Goal: Task Accomplishment & Management: Use online tool/utility

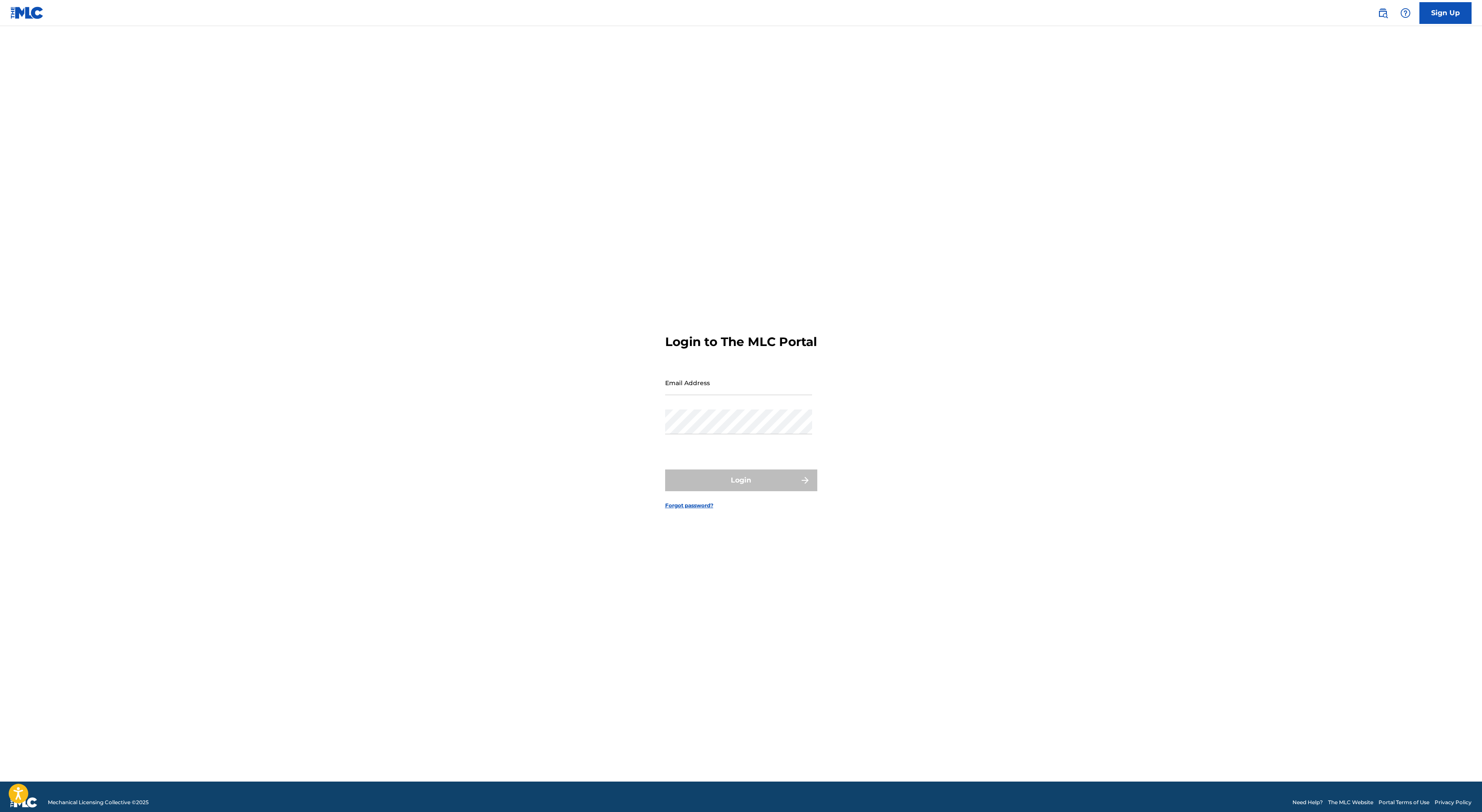
type input "e@[DOMAIN_NAME]"
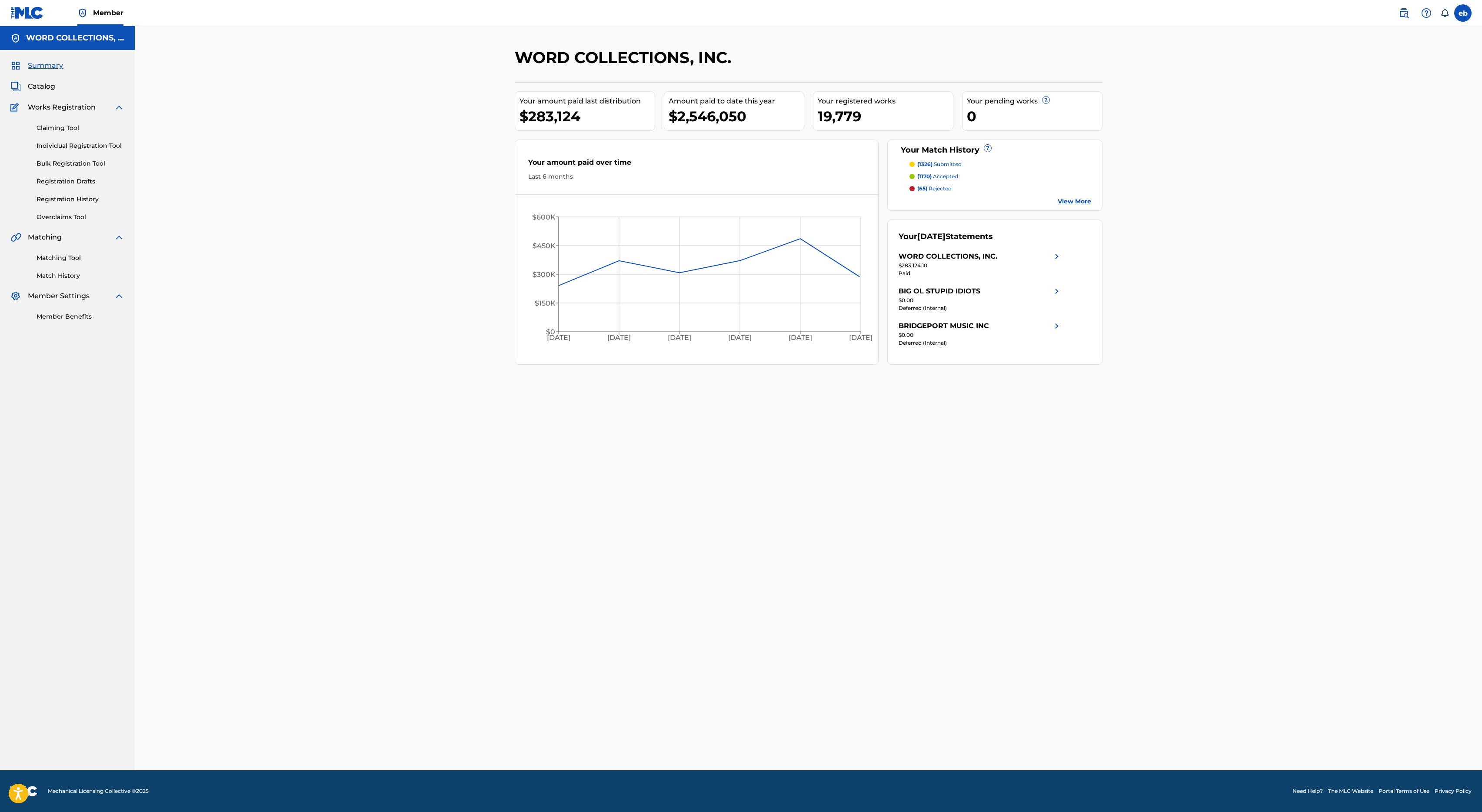
click at [47, 78] on div "Summary Catalog Works Registration Claiming Tool Individual Registration Tool B…" at bounding box center [67, 191] width 135 height 282
click at [67, 258] on link "Matching Tool" at bounding box center [80, 258] width 88 height 9
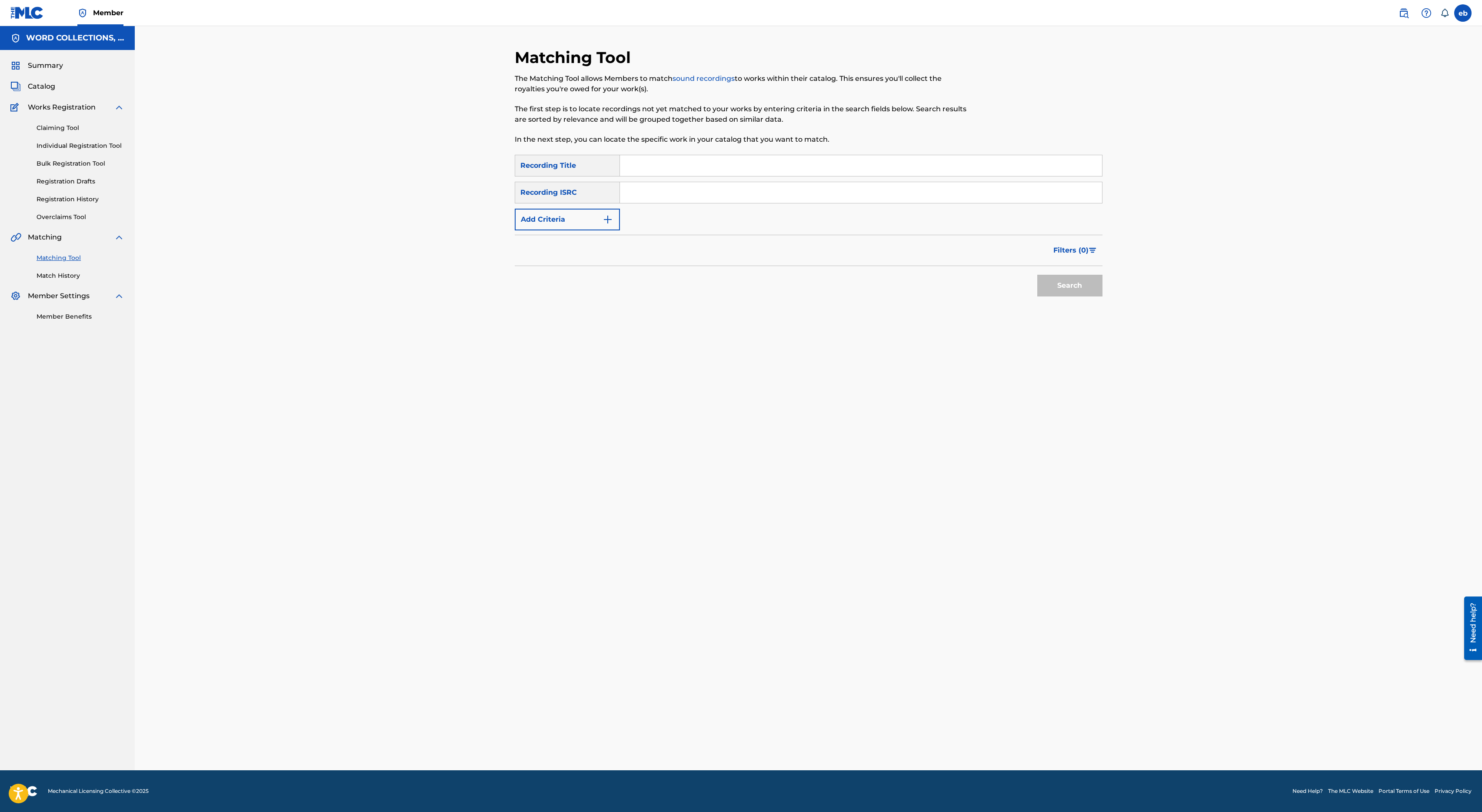
click at [558, 168] on div "Recording Title" at bounding box center [567, 165] width 105 height 22
click at [652, 166] on input "Search Form" at bounding box center [861, 166] width 482 height 21
click at [603, 194] on div "Recording ISRC" at bounding box center [567, 192] width 105 height 22
click at [587, 223] on button "Add Criteria" at bounding box center [567, 219] width 105 height 22
click at [65, 125] on link "Claiming Tool" at bounding box center [80, 128] width 88 height 9
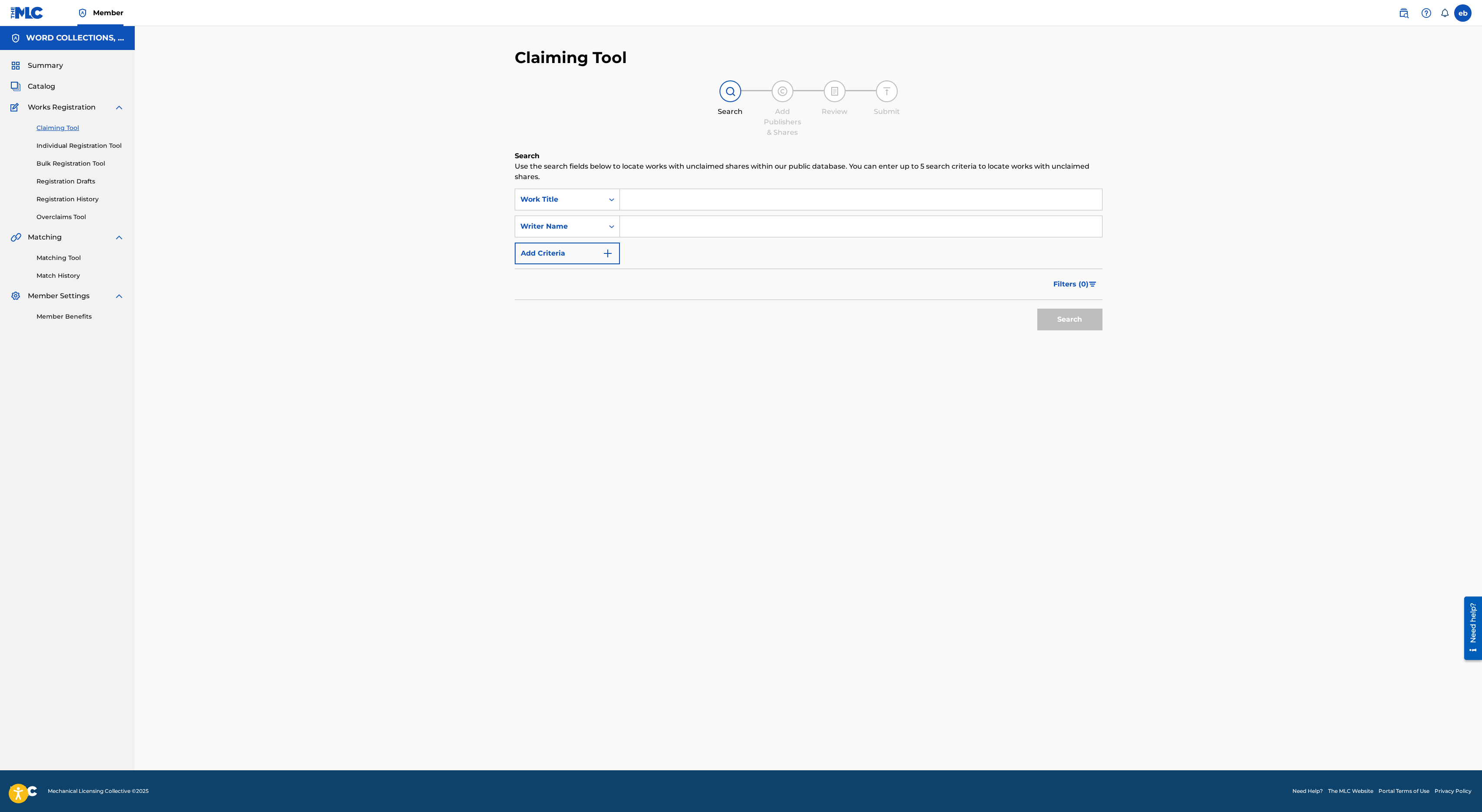
click at [677, 200] on input "Search Form" at bounding box center [861, 200] width 482 height 21
paste input "[PERSON_NAME]"
type input "[PERSON_NAME]"
click at [591, 203] on div "Work Title" at bounding box center [560, 200] width 78 height 11
click at [580, 269] on div "Writer IPI" at bounding box center [567, 264] width 104 height 22
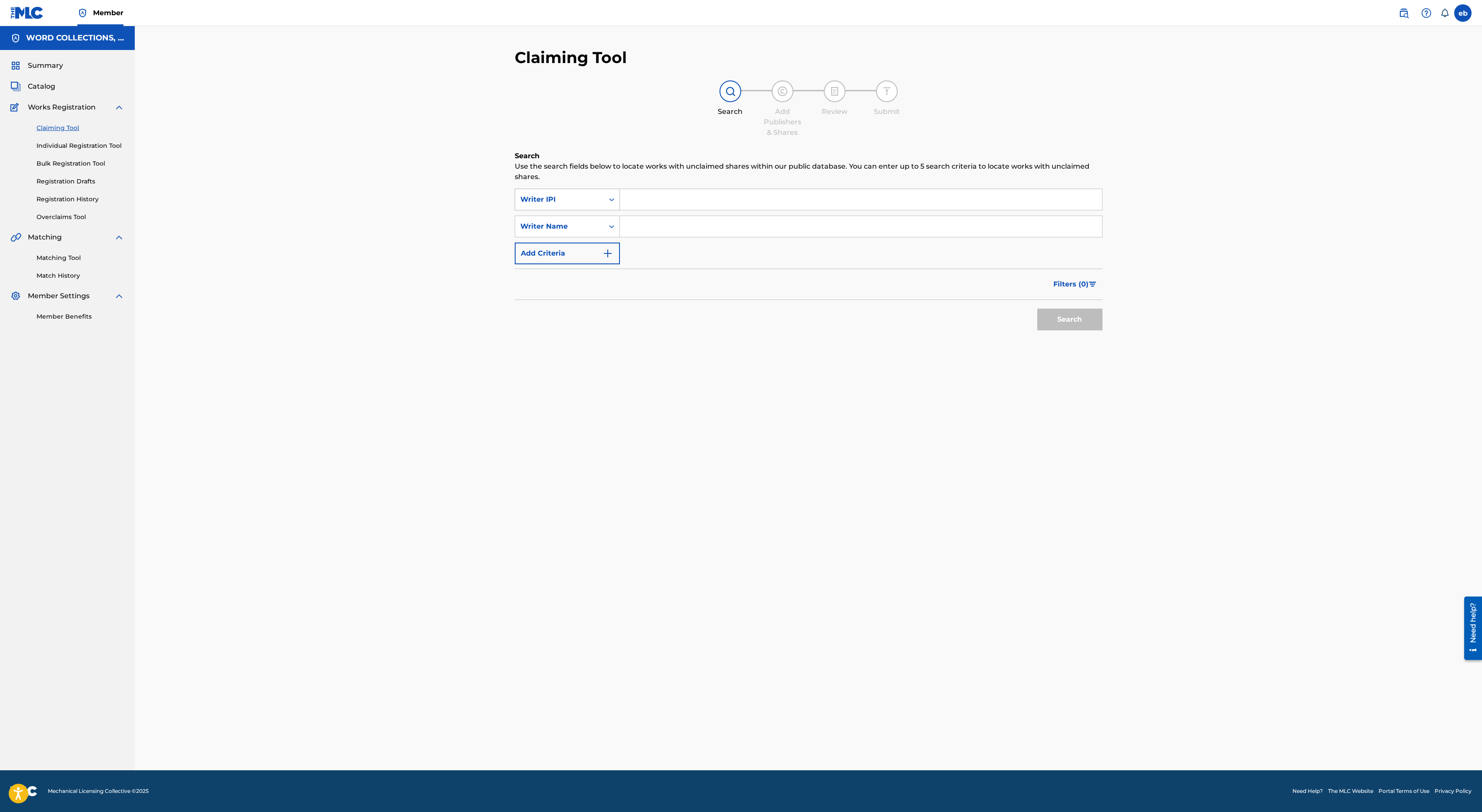
click at [577, 198] on div "Writer IPI" at bounding box center [560, 200] width 78 height 11
click at [652, 234] on input "Search Form" at bounding box center [861, 227] width 482 height 21
paste input "[PERSON_NAME]"
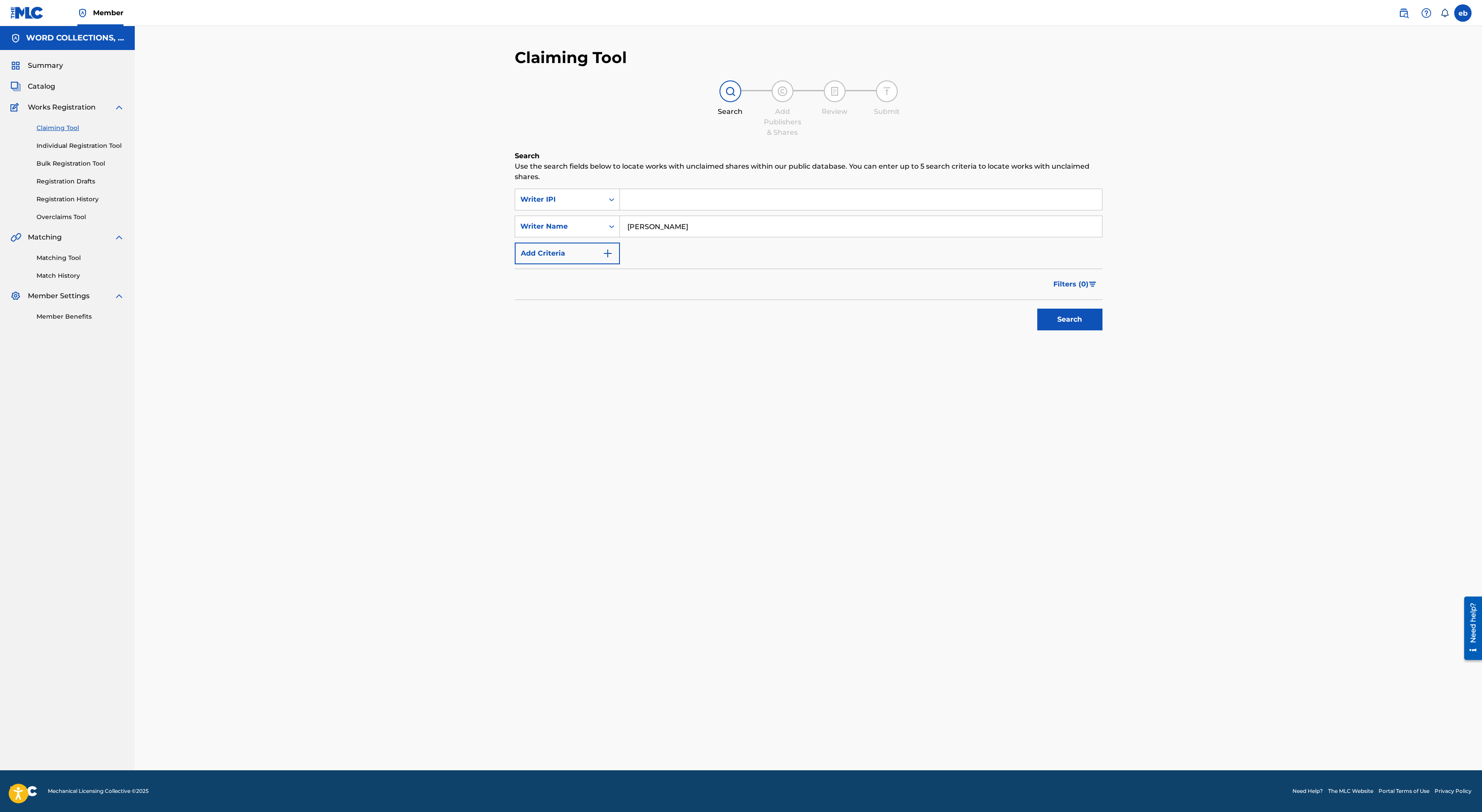
type input "[PERSON_NAME]"
click at [1037, 309] on button "Search" at bounding box center [1070, 319] width 66 height 22
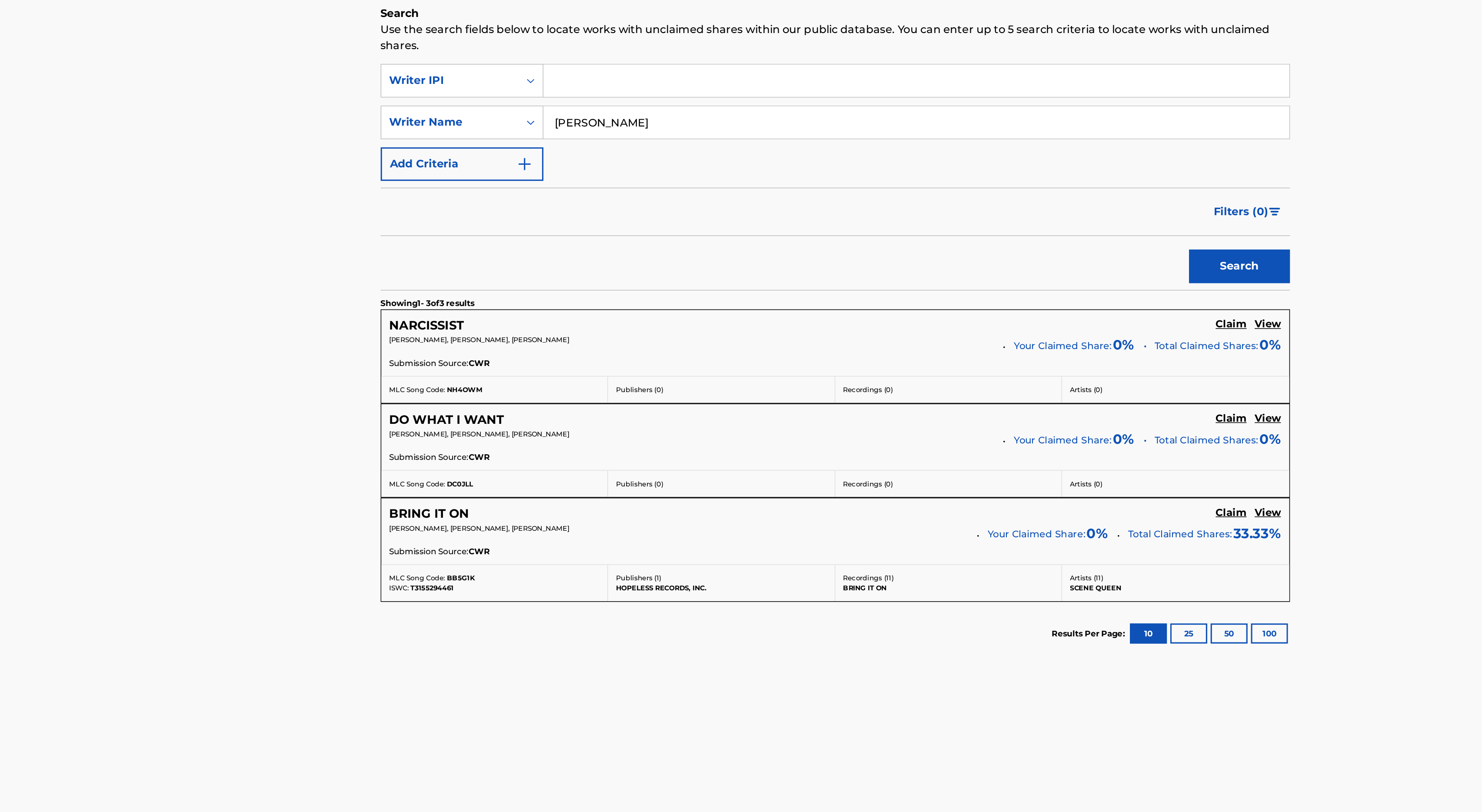
click at [708, 373] on div "[PERSON_NAME], [PERSON_NAME], [PERSON_NAME]" at bounding box center [716, 370] width 391 height 12
click at [723, 375] on div "[PERSON_NAME], [PERSON_NAME], [PERSON_NAME] Your Claimed Share: 0 % Total Claim…" at bounding box center [808, 371] width 576 height 14
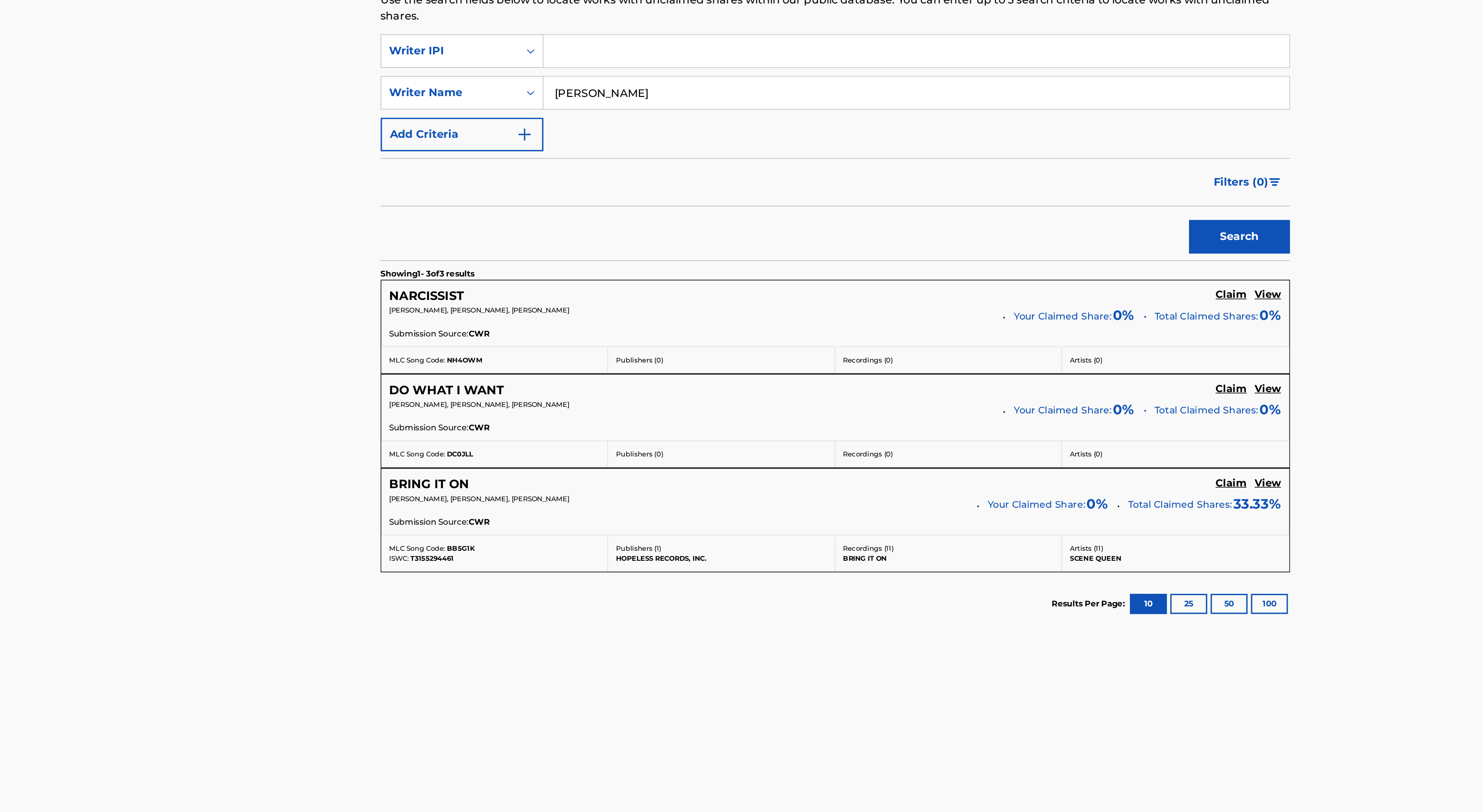
click at [755, 499] on div "[PERSON_NAME], [PERSON_NAME], [PERSON_NAME] Your Claimed Share: 0 % Total Claim…" at bounding box center [808, 492] width 576 height 14
click at [531, 495] on div "[PERSON_NAME], [PERSON_NAME], [PERSON_NAME]" at bounding box center [707, 491] width 374 height 12
click at [540, 486] on span "[PERSON_NAME], [PERSON_NAME], [PERSON_NAME]" at bounding box center [579, 489] width 117 height 6
click at [1089, 478] on h5 "View" at bounding box center [1088, 478] width 17 height 8
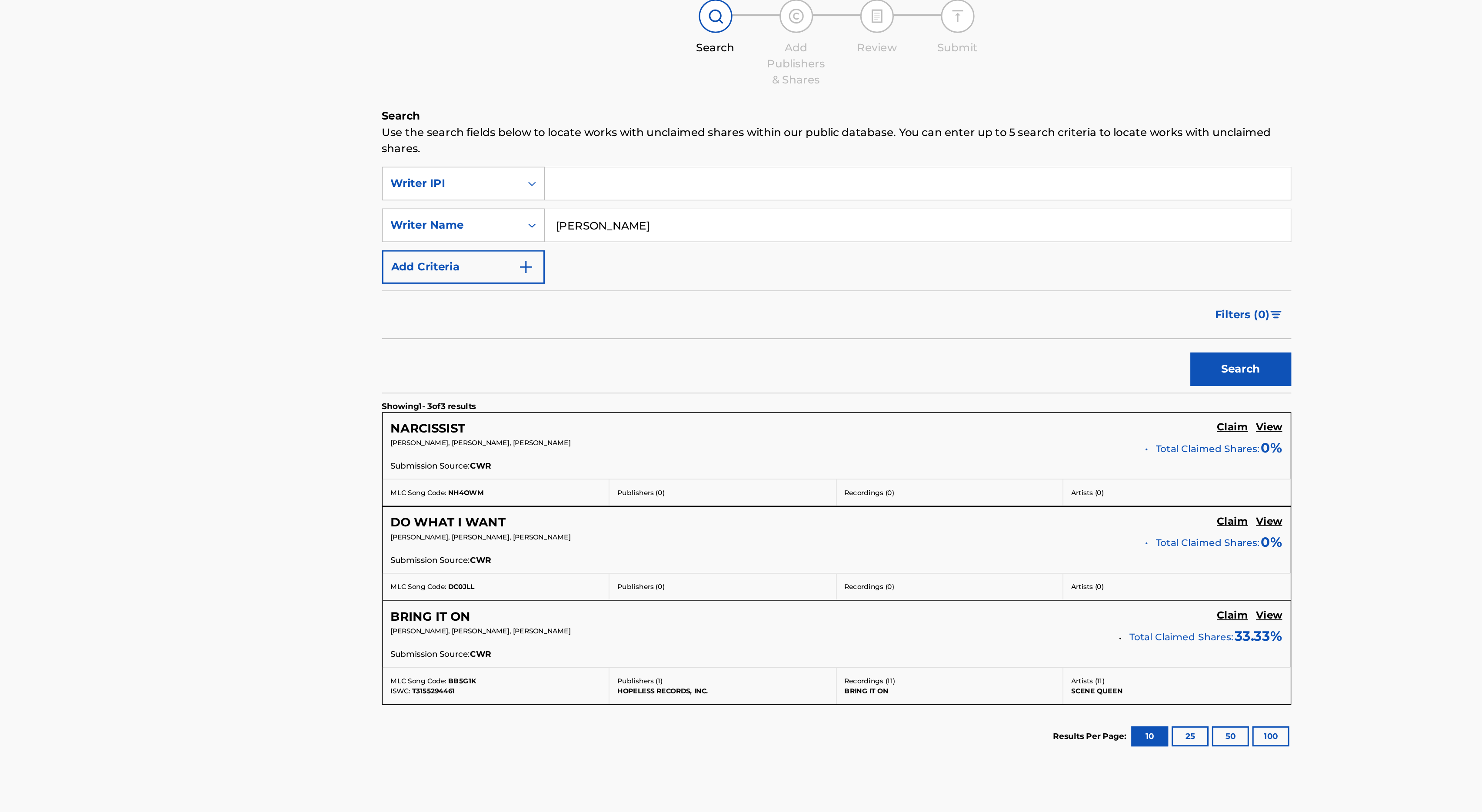
click at [1090, 417] on h5 "View" at bounding box center [1088, 417] width 17 height 8
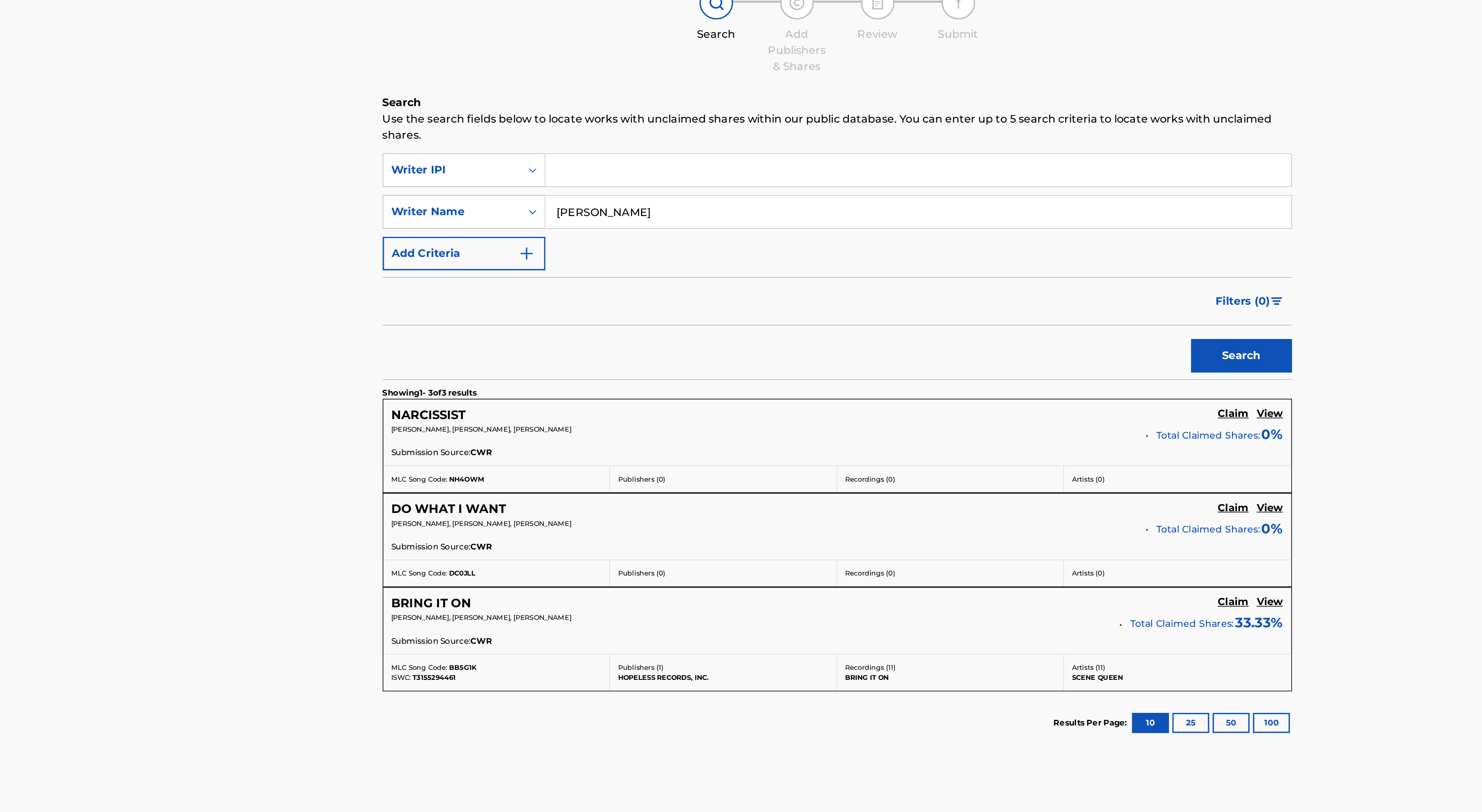
click at [631, 225] on input "[PERSON_NAME]" at bounding box center [861, 227] width 482 height 21
click at [665, 227] on input "[DEMOGRAPHIC_DATA]" at bounding box center [861, 227] width 482 height 21
click at [1037, 309] on button "Search" at bounding box center [1070, 319] width 66 height 22
drag, startPoint x: 674, startPoint y: 221, endPoint x: 550, endPoint y: 215, distance: 124.1
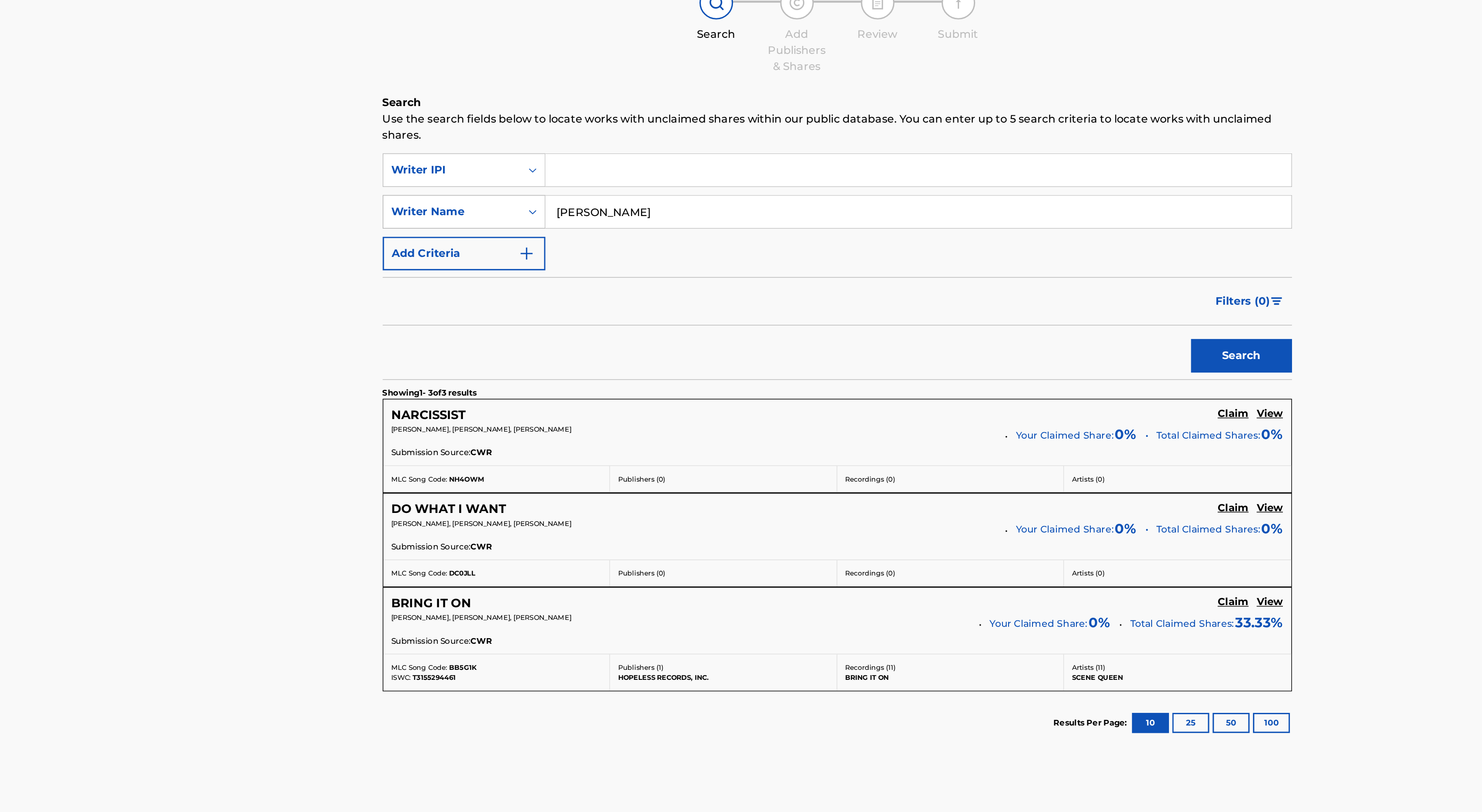
click at [550, 216] on div "SearchWithCriteria4de7bfcf-52f7-4d90-91d2-24aa50f47a1f Writer Name [PERSON_NAME]" at bounding box center [808, 226] width 588 height 22
type input "[PERSON_NAME]"
click at [1037, 309] on button "Search" at bounding box center [1070, 319] width 66 height 22
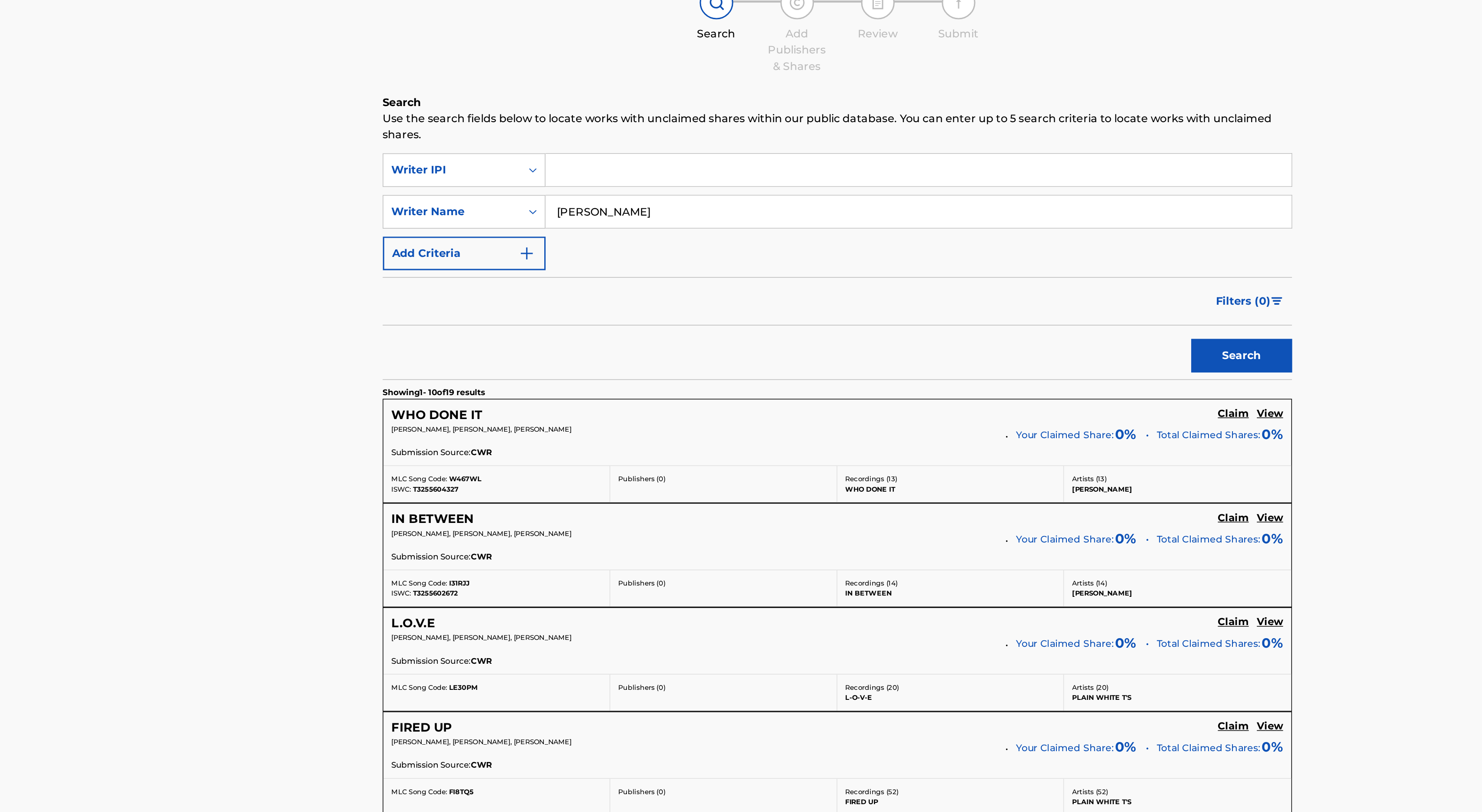
click at [631, 385] on div "Submission Source: CWR" at bounding box center [808, 383] width 576 height 10
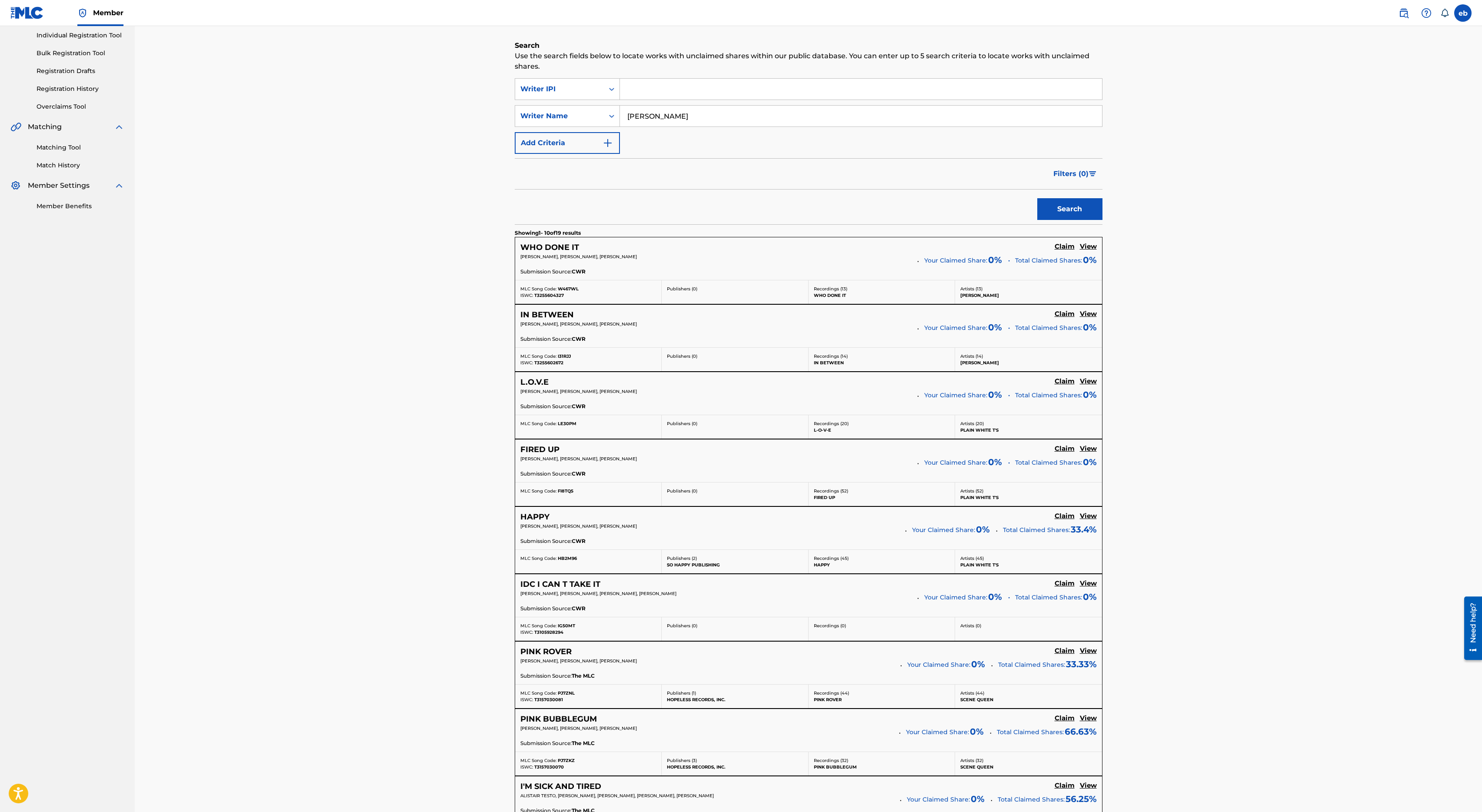
scroll to position [339, 0]
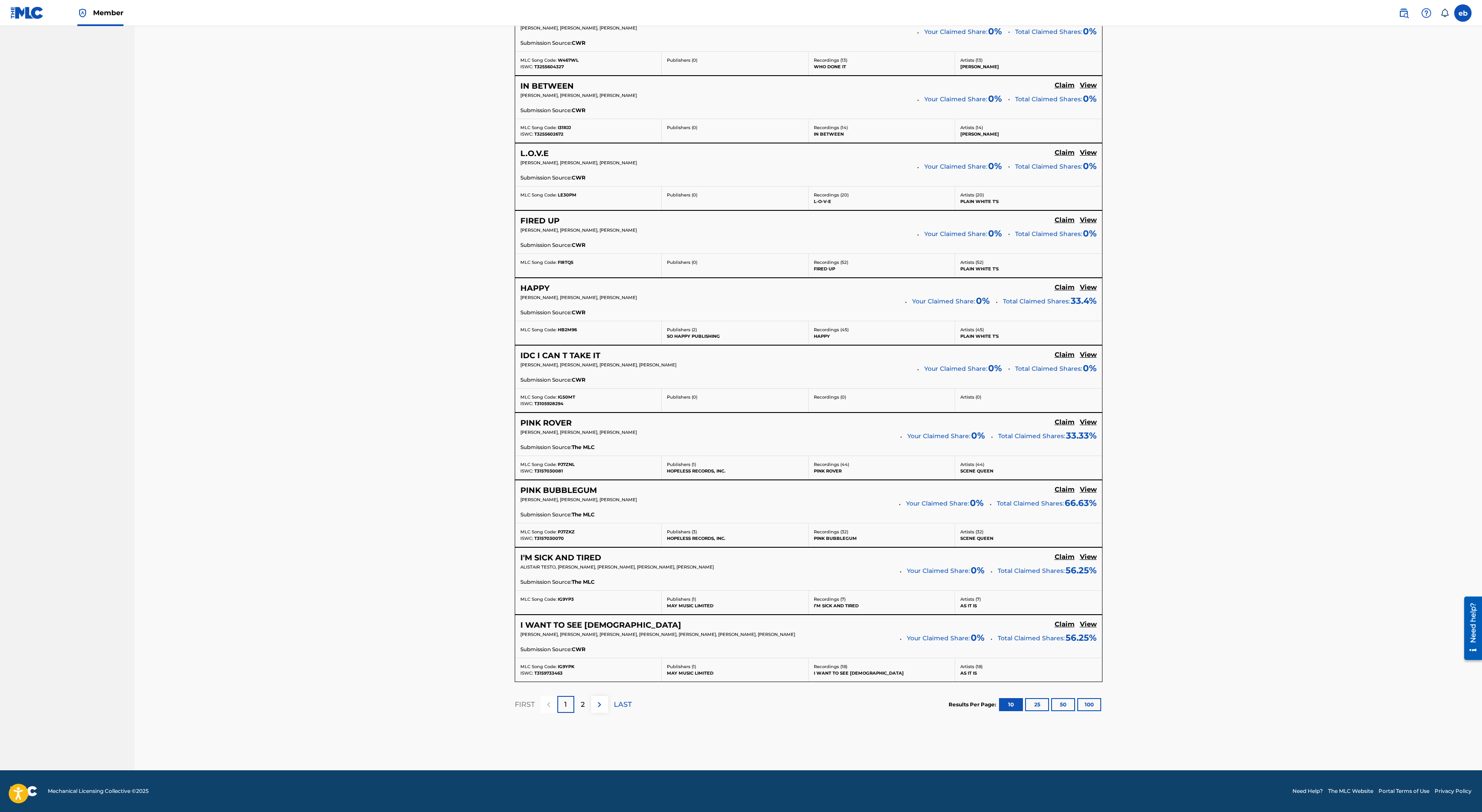
click at [1092, 704] on button "100" at bounding box center [1089, 704] width 24 height 13
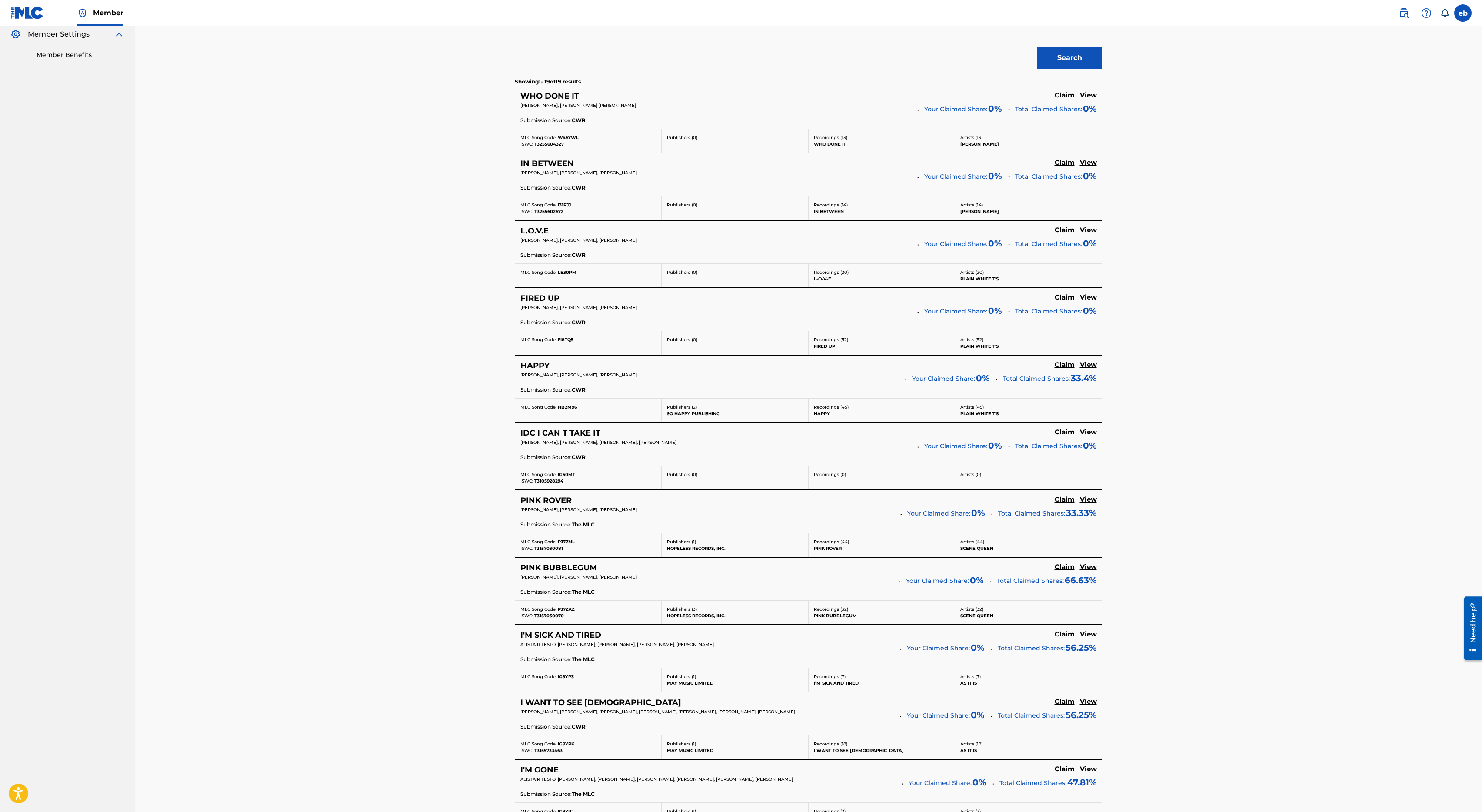
scroll to position [237, 0]
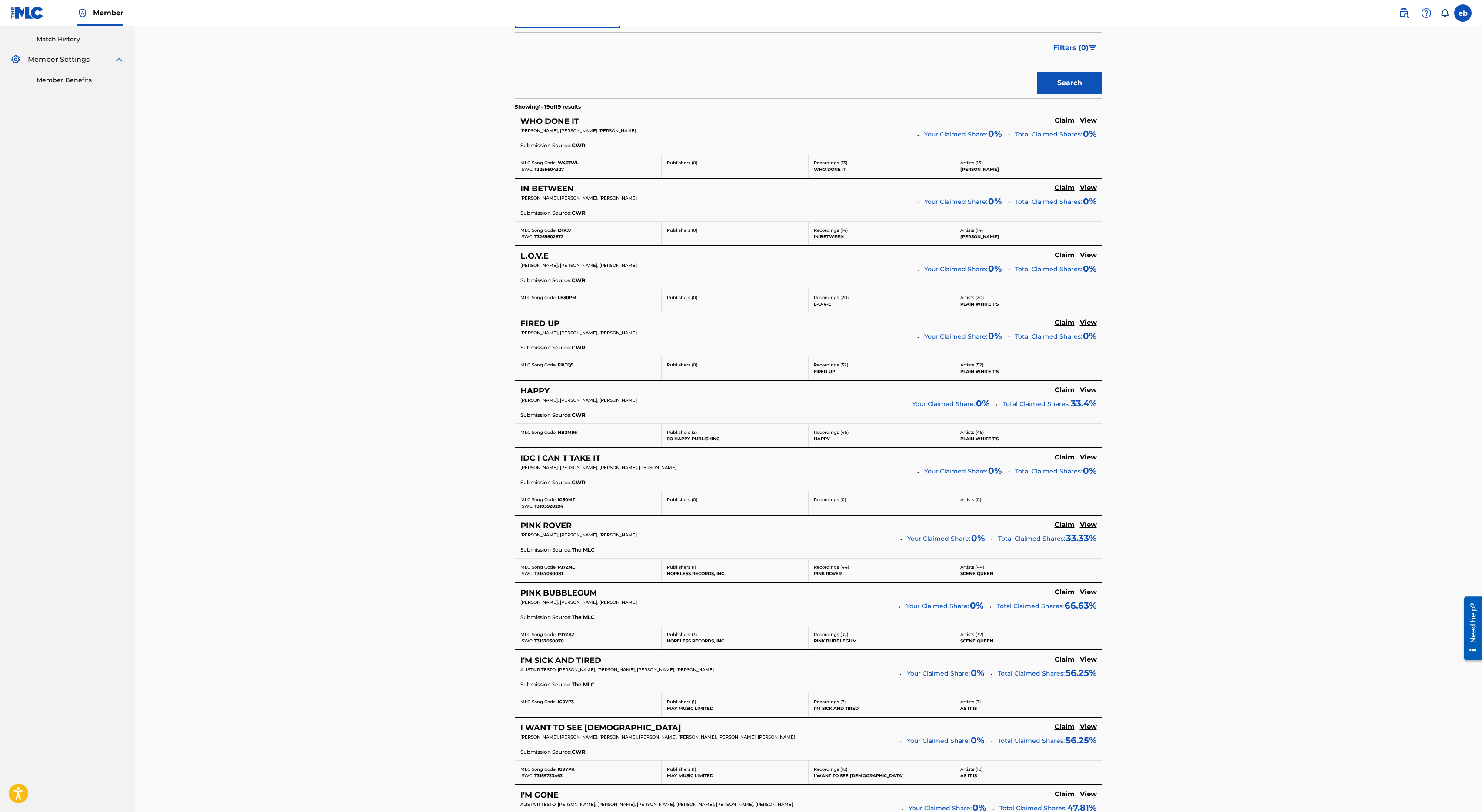
click at [1089, 257] on h5 "View" at bounding box center [1088, 255] width 17 height 8
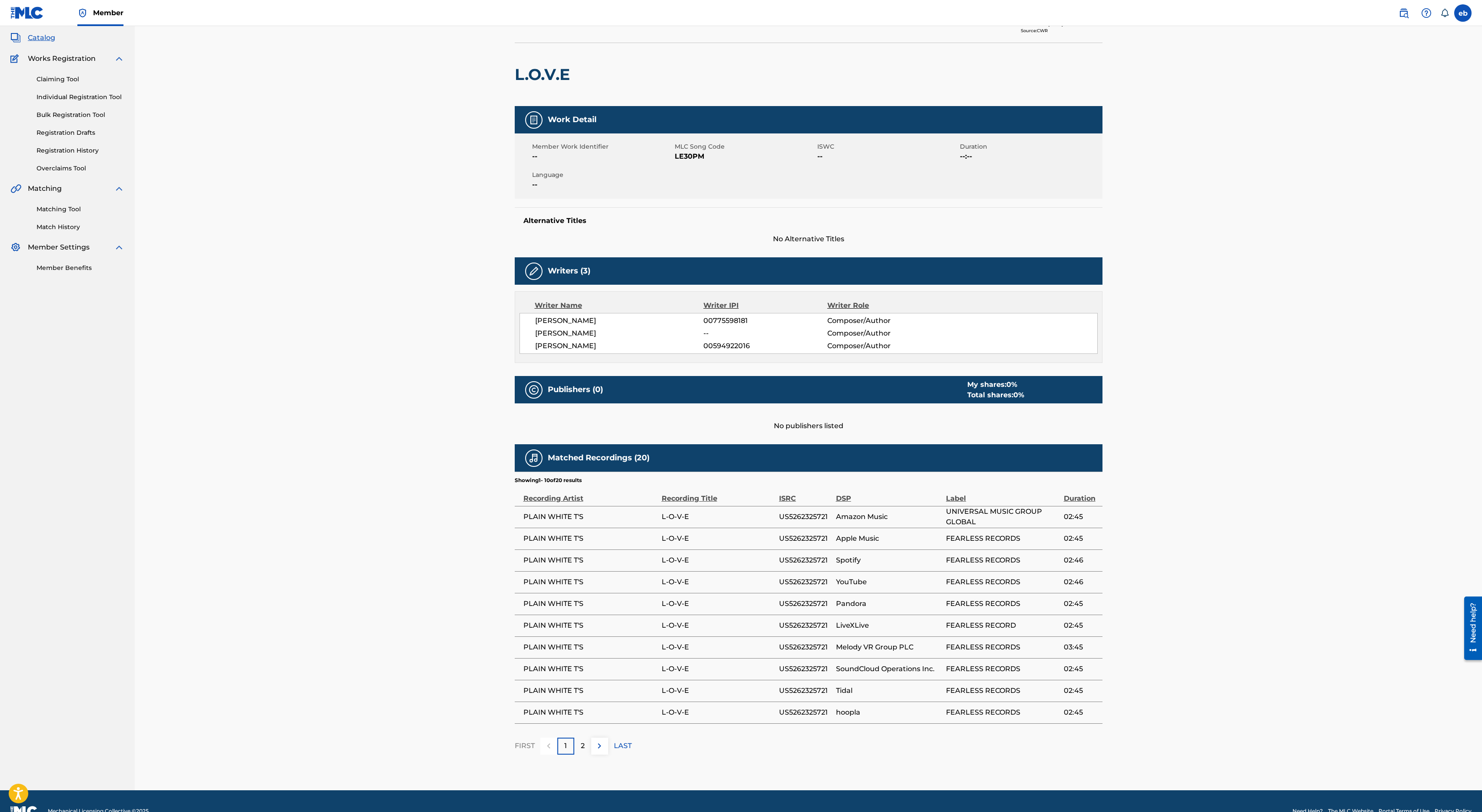
scroll to position [69, 0]
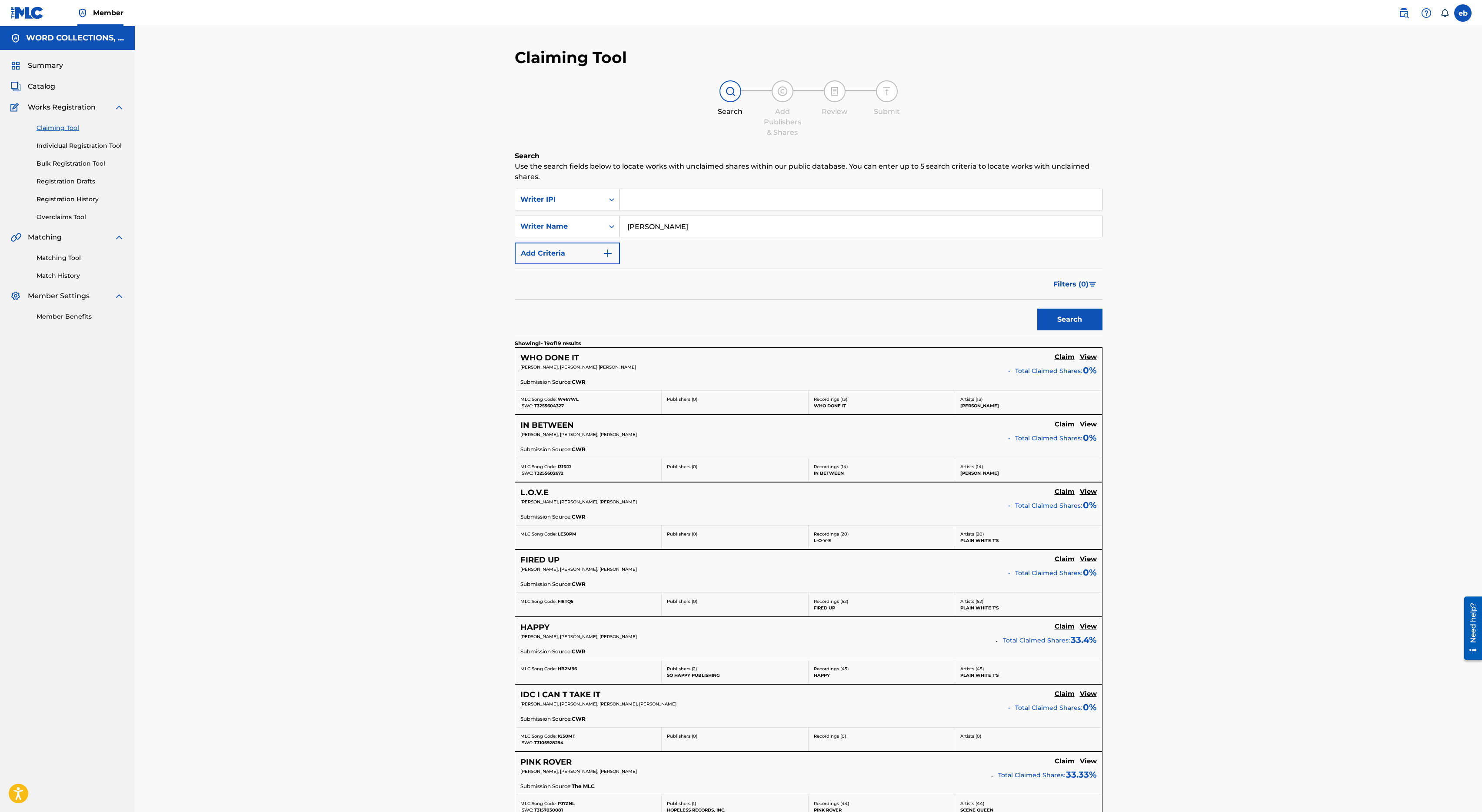
click at [69, 256] on link "Matching Tool" at bounding box center [80, 258] width 88 height 9
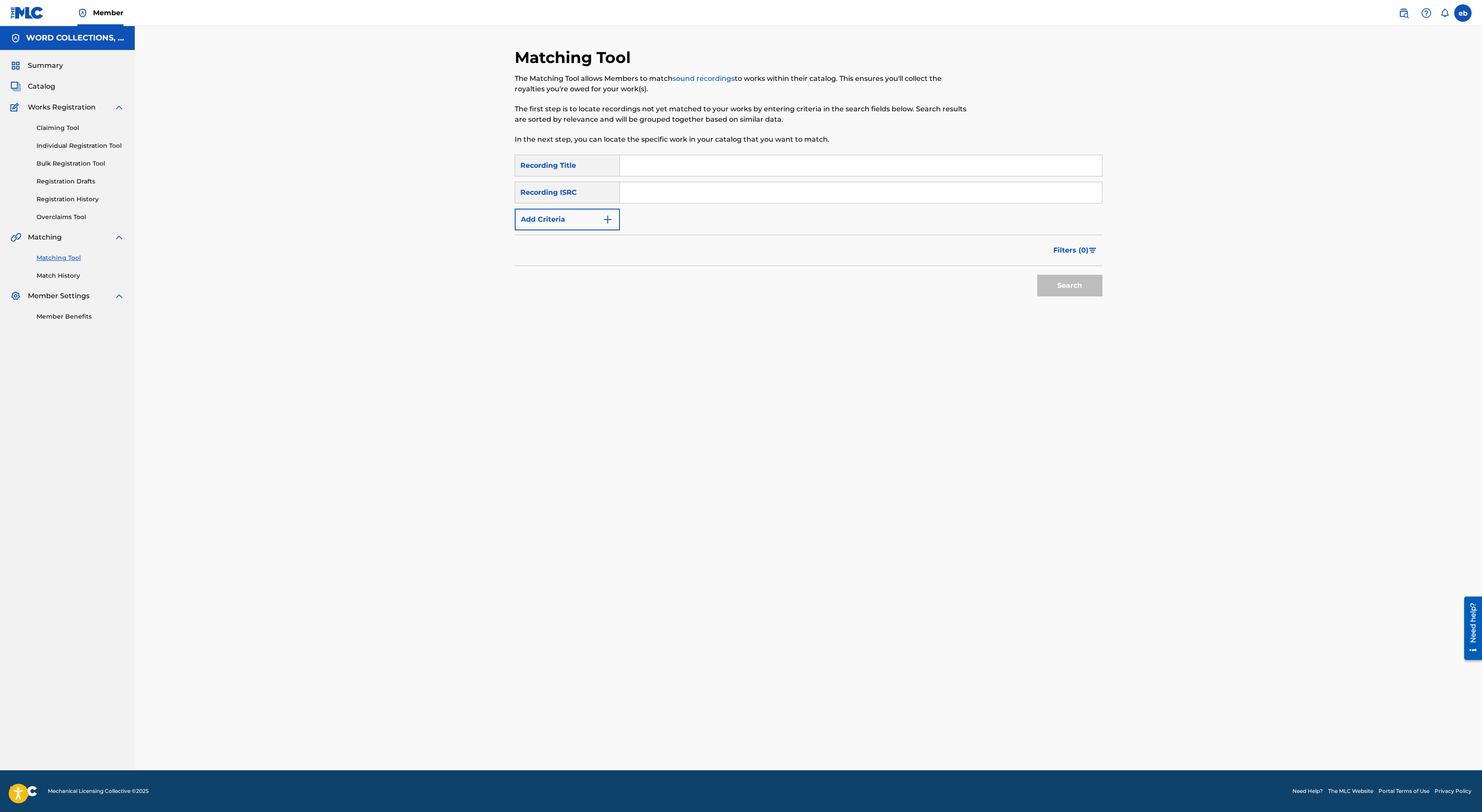
click at [574, 165] on div "Recording Title" at bounding box center [567, 165] width 105 height 22
click at [655, 171] on input "Search Form" at bounding box center [861, 166] width 482 height 21
paste input "2L8"
type input "2L8"
click at [1037, 275] on button "Search" at bounding box center [1070, 285] width 66 height 22
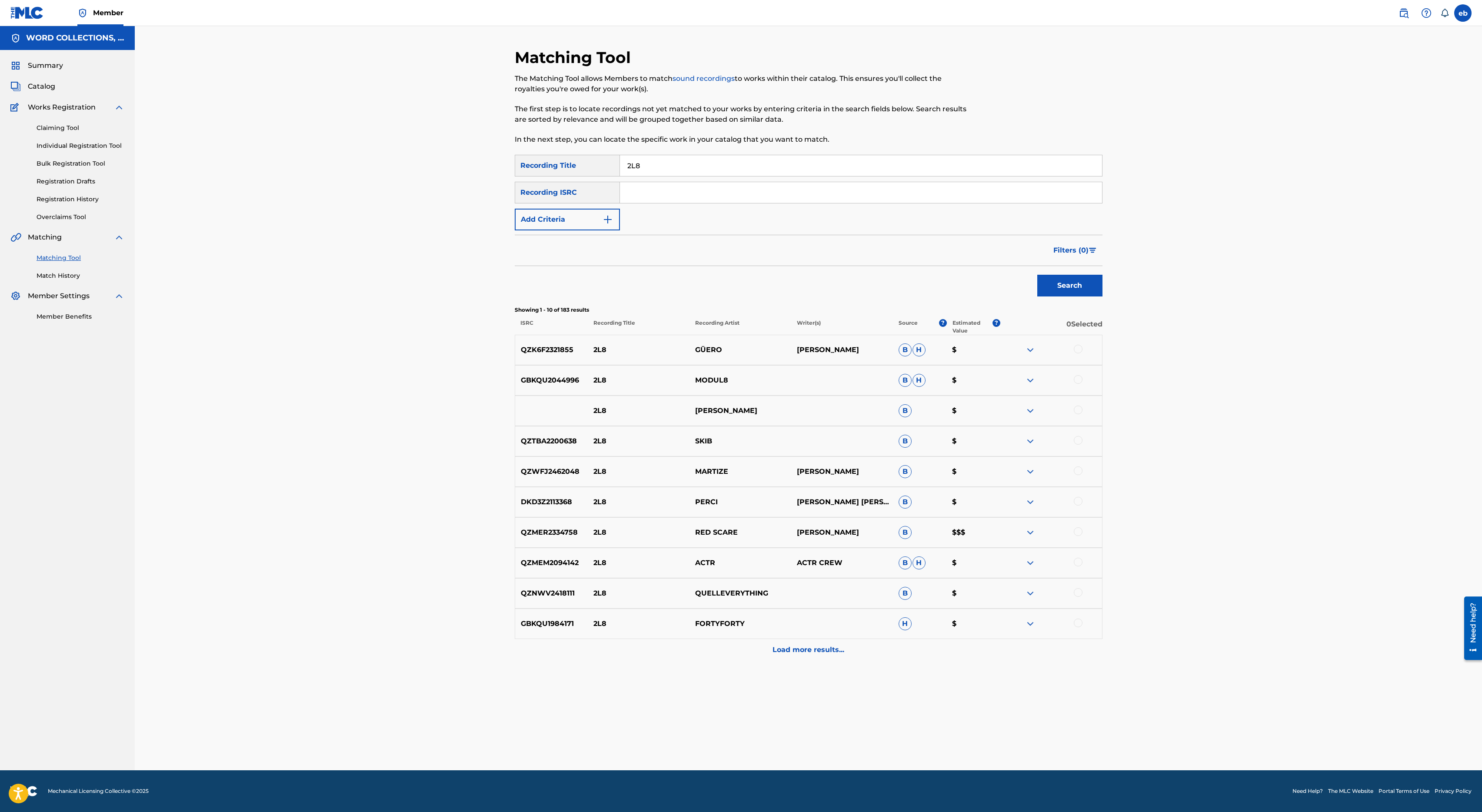
click at [558, 194] on div "Recording ISRC" at bounding box center [567, 192] width 105 height 22
click at [594, 195] on div "Recording ISRC" at bounding box center [567, 192] width 105 height 22
click at [579, 224] on button "Add Criteria" at bounding box center [567, 219] width 105 height 22
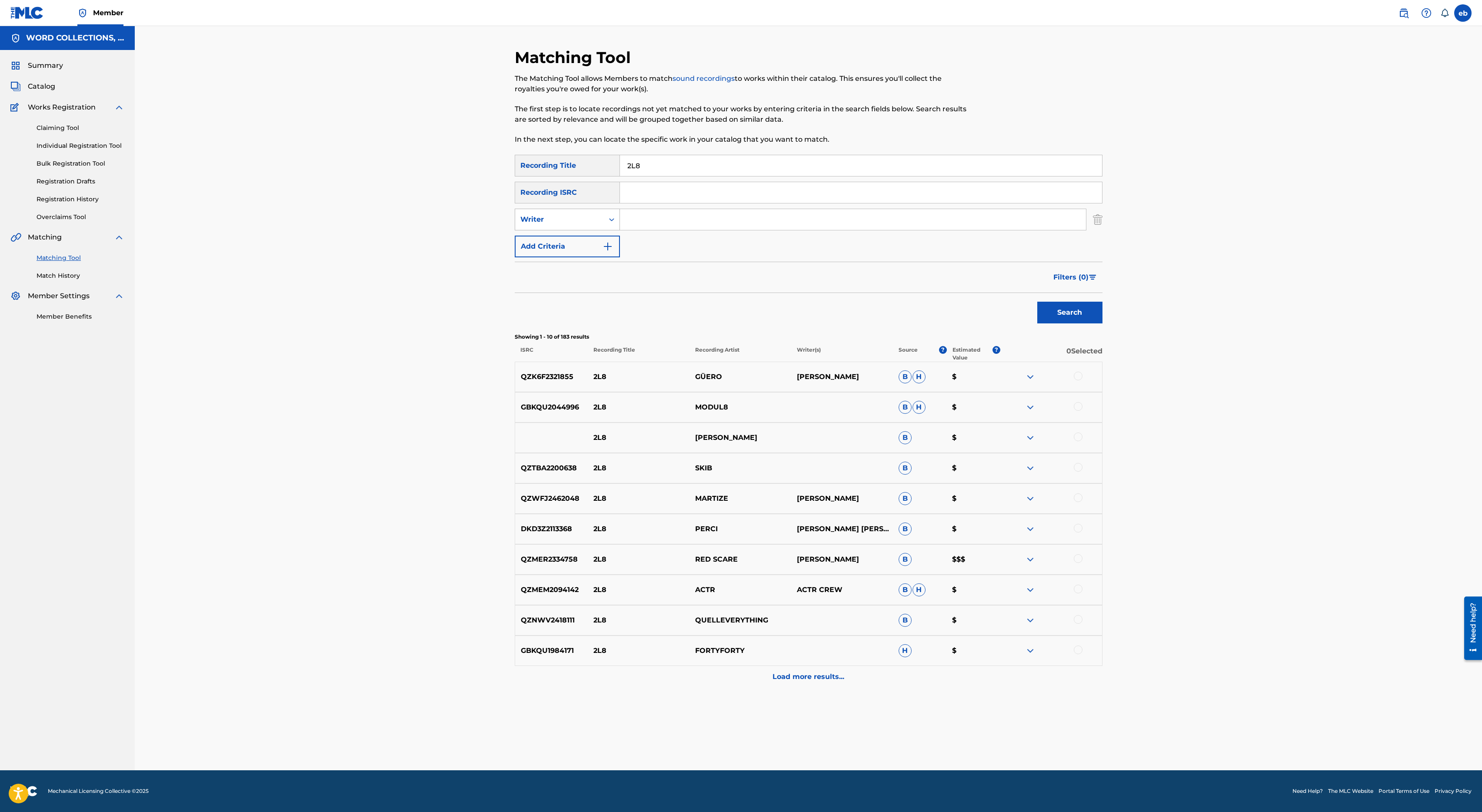
click at [579, 219] on div "Writer" at bounding box center [560, 219] width 78 height 11
click at [662, 216] on input "Search Form" at bounding box center [853, 220] width 466 height 21
paste input "2L8"
click at [1037, 301] on button "Search" at bounding box center [1070, 312] width 66 height 22
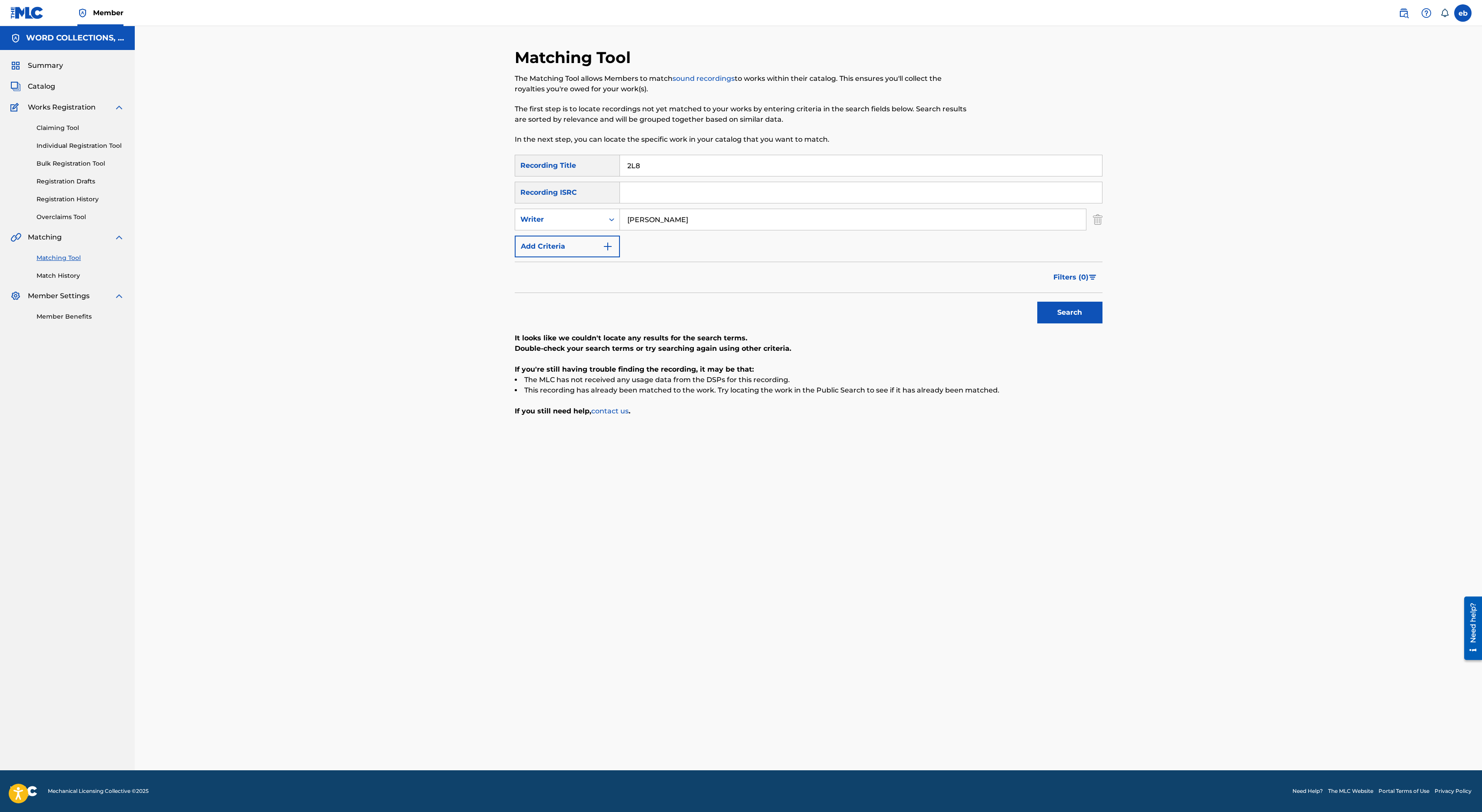
click at [683, 222] on input "[PERSON_NAME]" at bounding box center [853, 220] width 466 height 21
type input "[PERSON_NAME]"
click at [1037, 301] on button "Search" at bounding box center [1070, 312] width 66 height 22
click at [681, 225] on input "[PERSON_NAME]" at bounding box center [853, 220] width 466 height 21
click at [1037, 301] on button "Search" at bounding box center [1070, 312] width 66 height 22
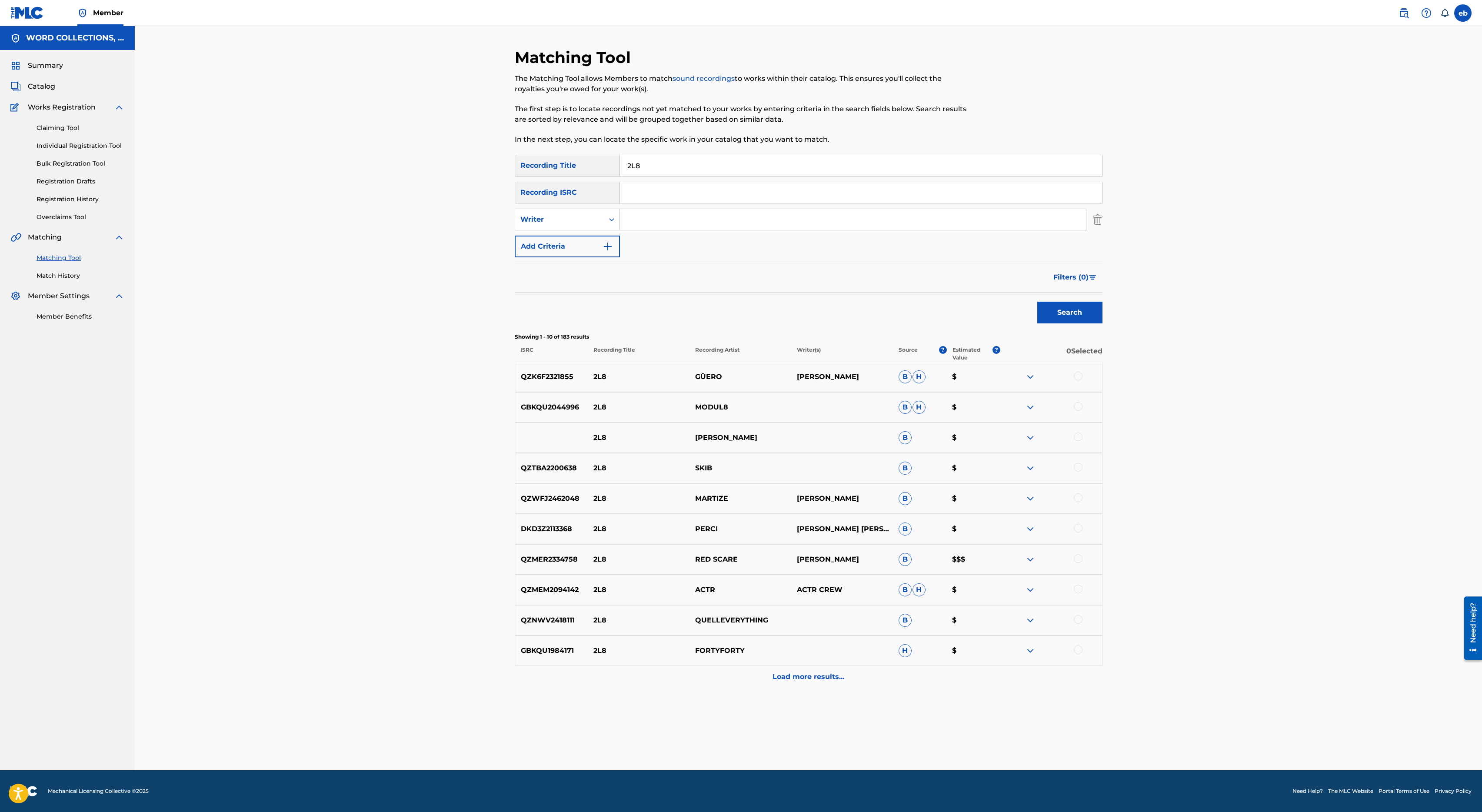
click at [817, 684] on div "Load more results..." at bounding box center [808, 676] width 588 height 22
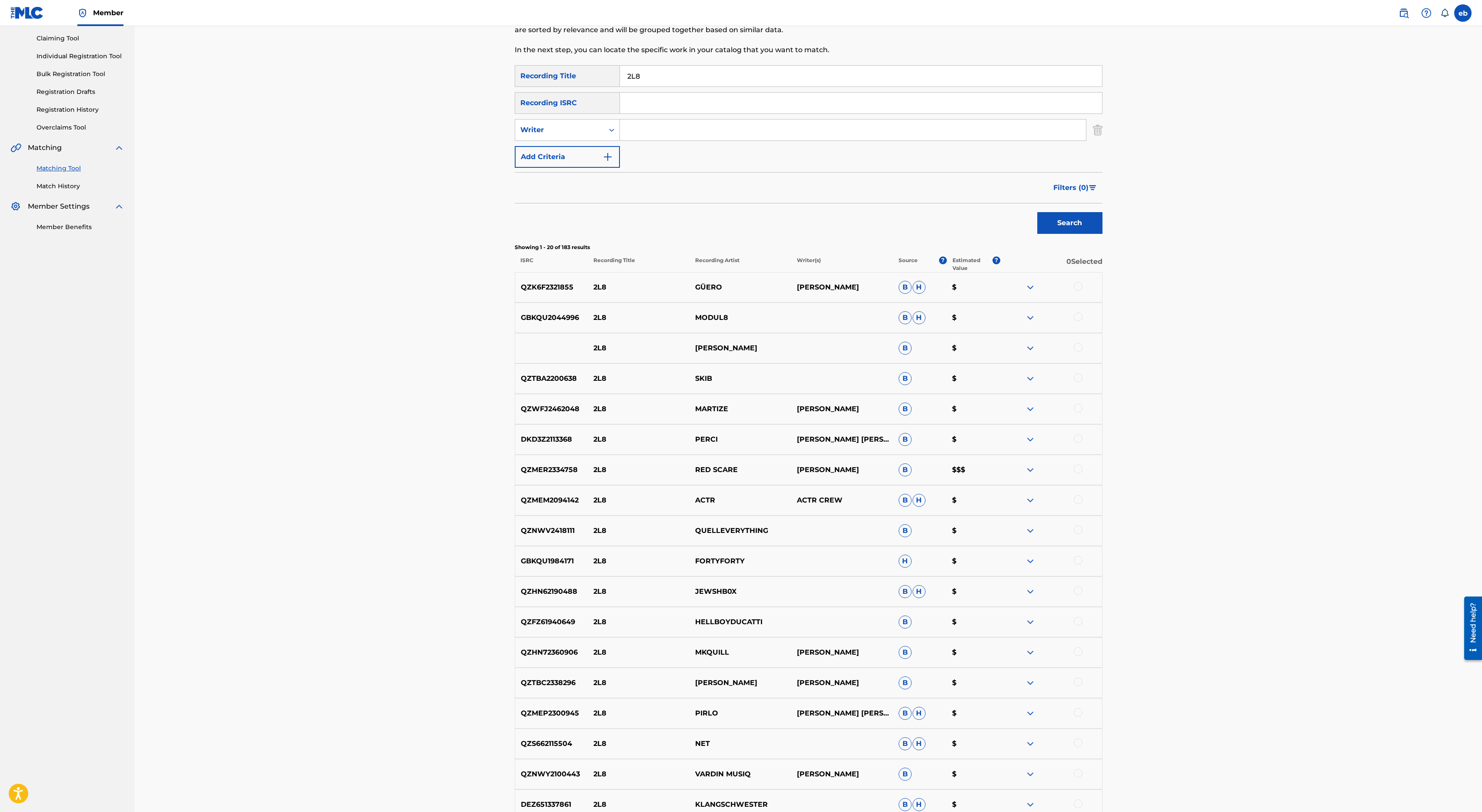
scroll to position [75, 0]
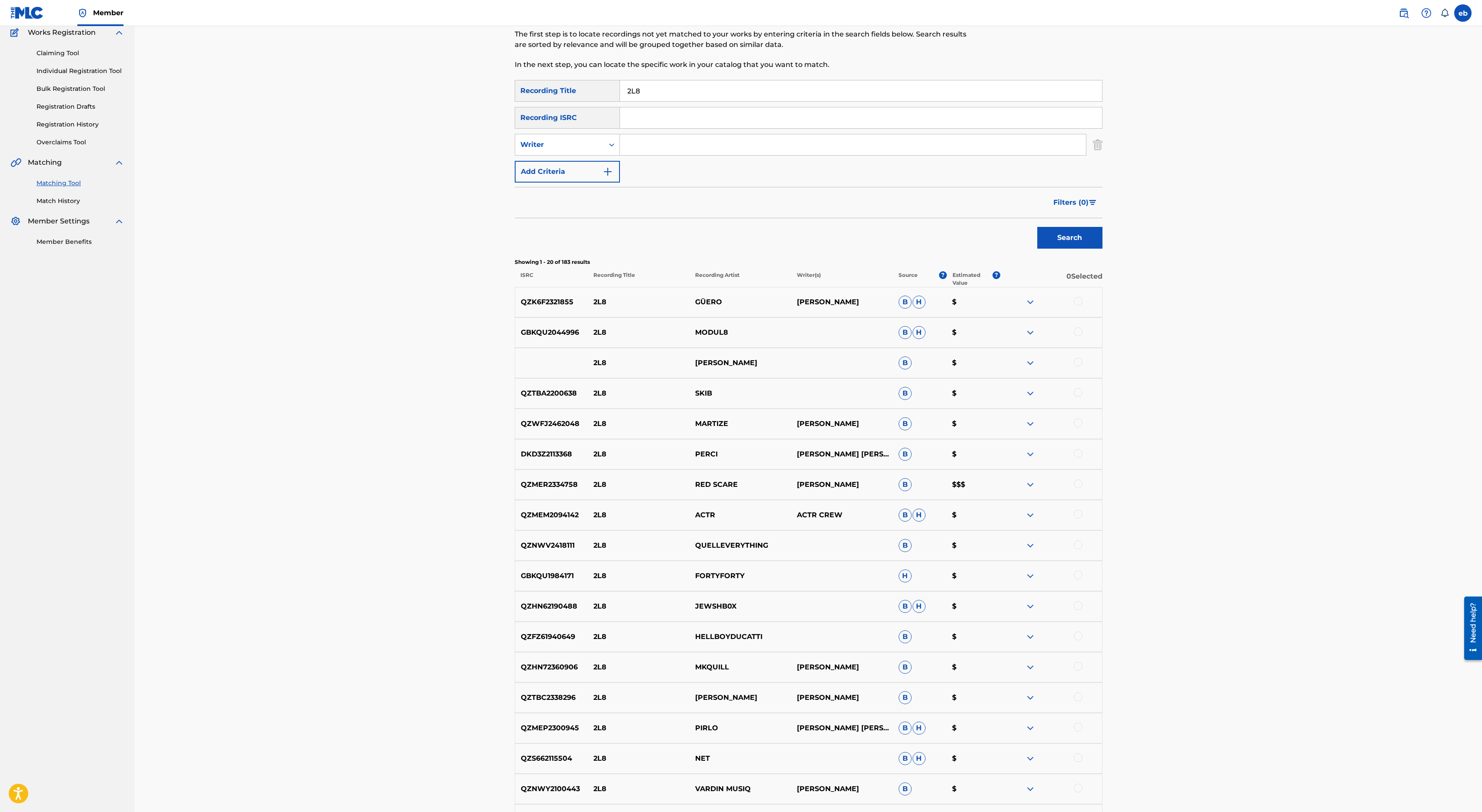
click at [1083, 200] on span "Filters ( 0 )" at bounding box center [1071, 203] width 35 height 11
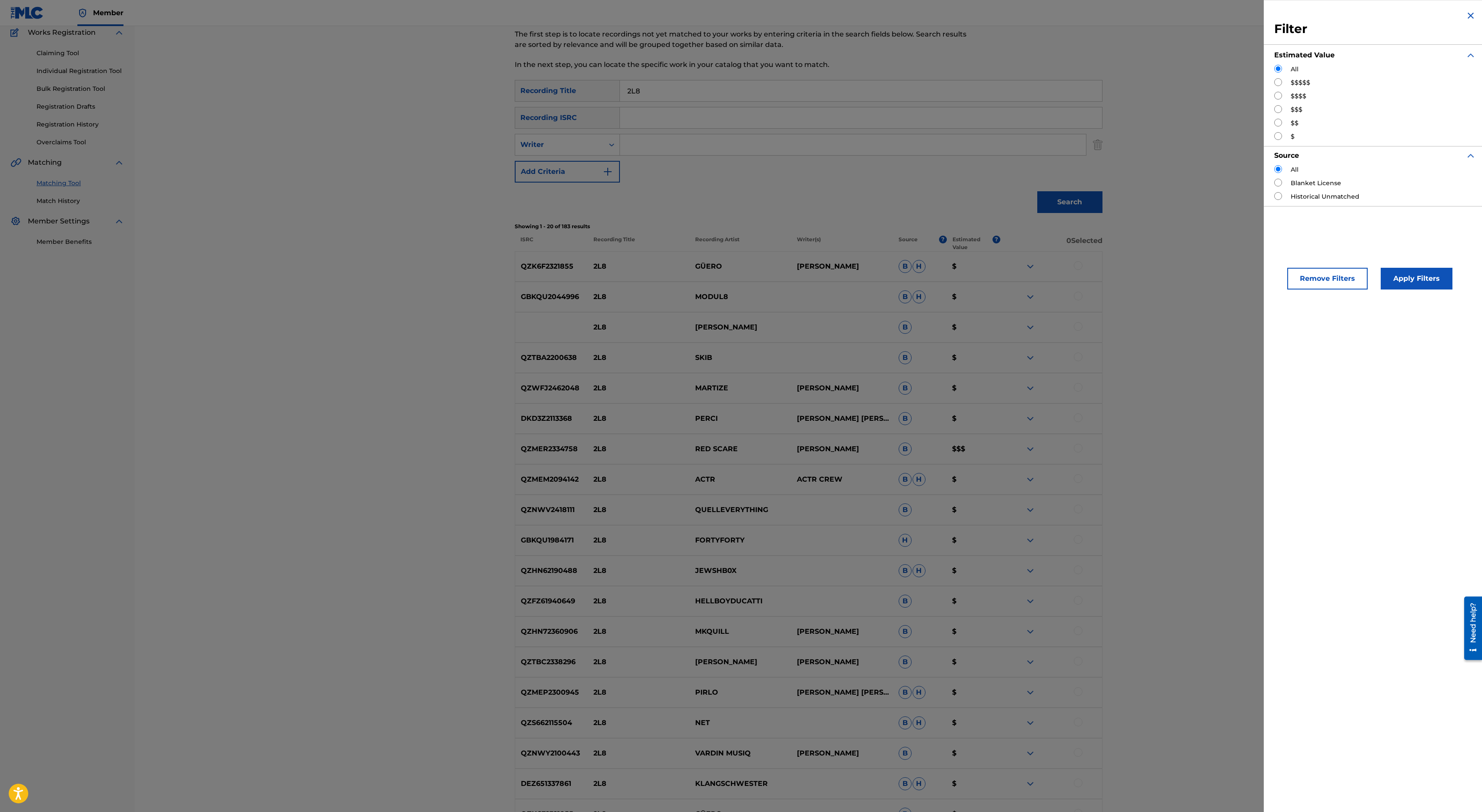
click at [1276, 84] on input "Search Form" at bounding box center [1278, 82] width 8 height 8
radio input "true"
click at [1278, 93] on input "Search Form" at bounding box center [1278, 96] width 8 height 8
radio input "true"
click at [1278, 84] on input "Search Form" at bounding box center [1278, 82] width 8 height 8
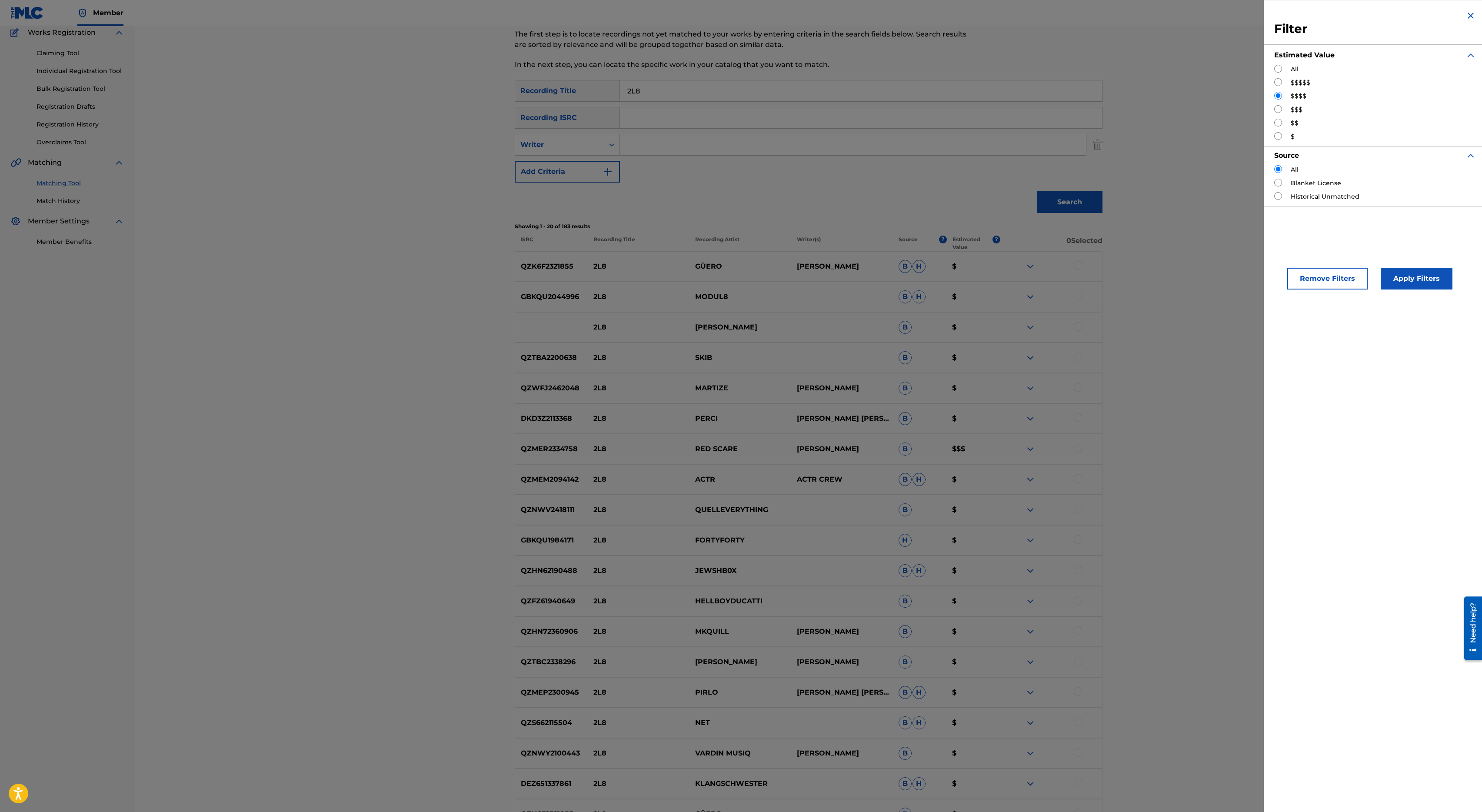
radio input "true"
click at [1413, 276] on button "Apply Filters" at bounding box center [1416, 278] width 72 height 22
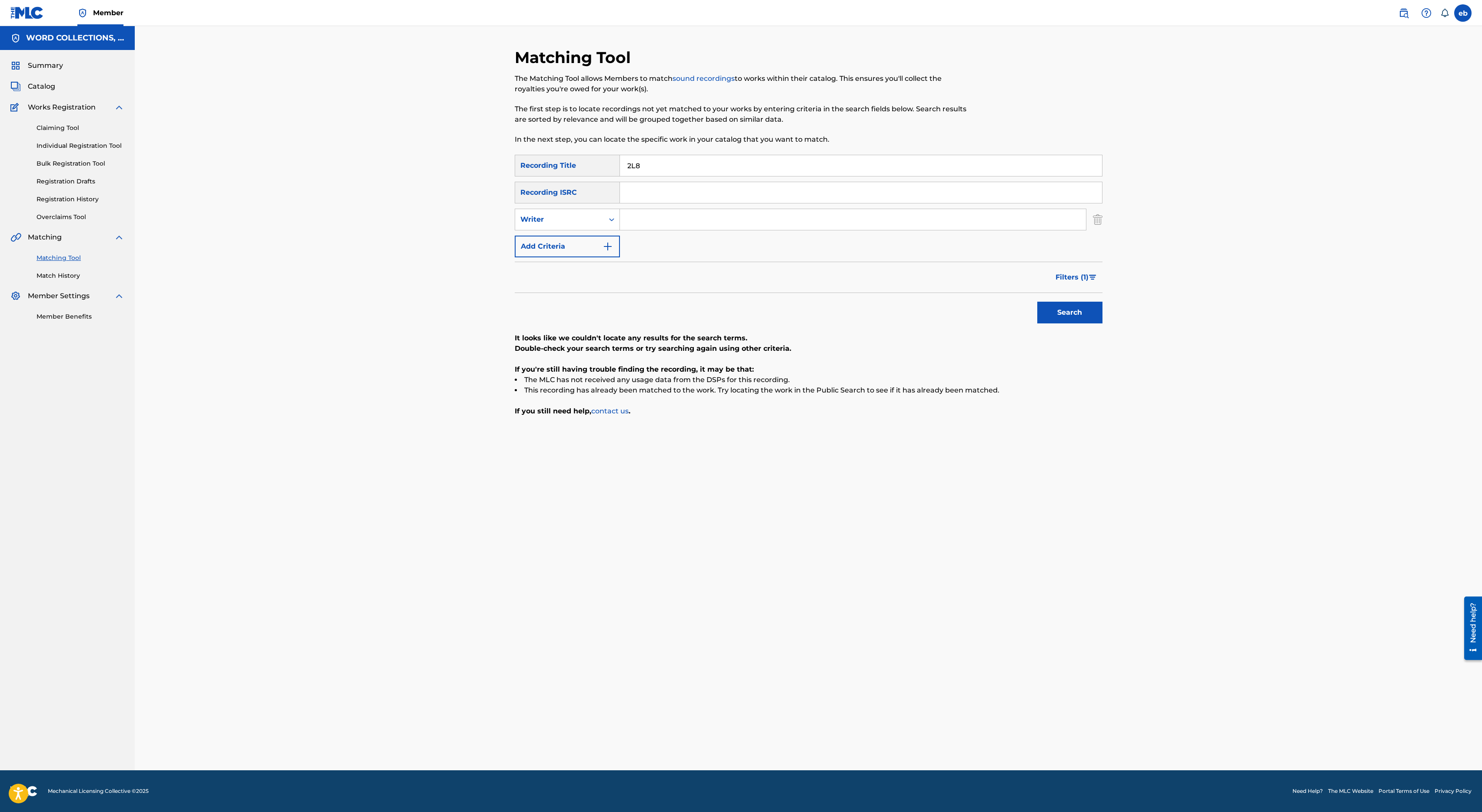
click at [674, 167] on input "2L8" at bounding box center [861, 166] width 482 height 21
type input "2L8 Undead"
click at [1037, 301] on button "Search" at bounding box center [1070, 312] width 66 height 22
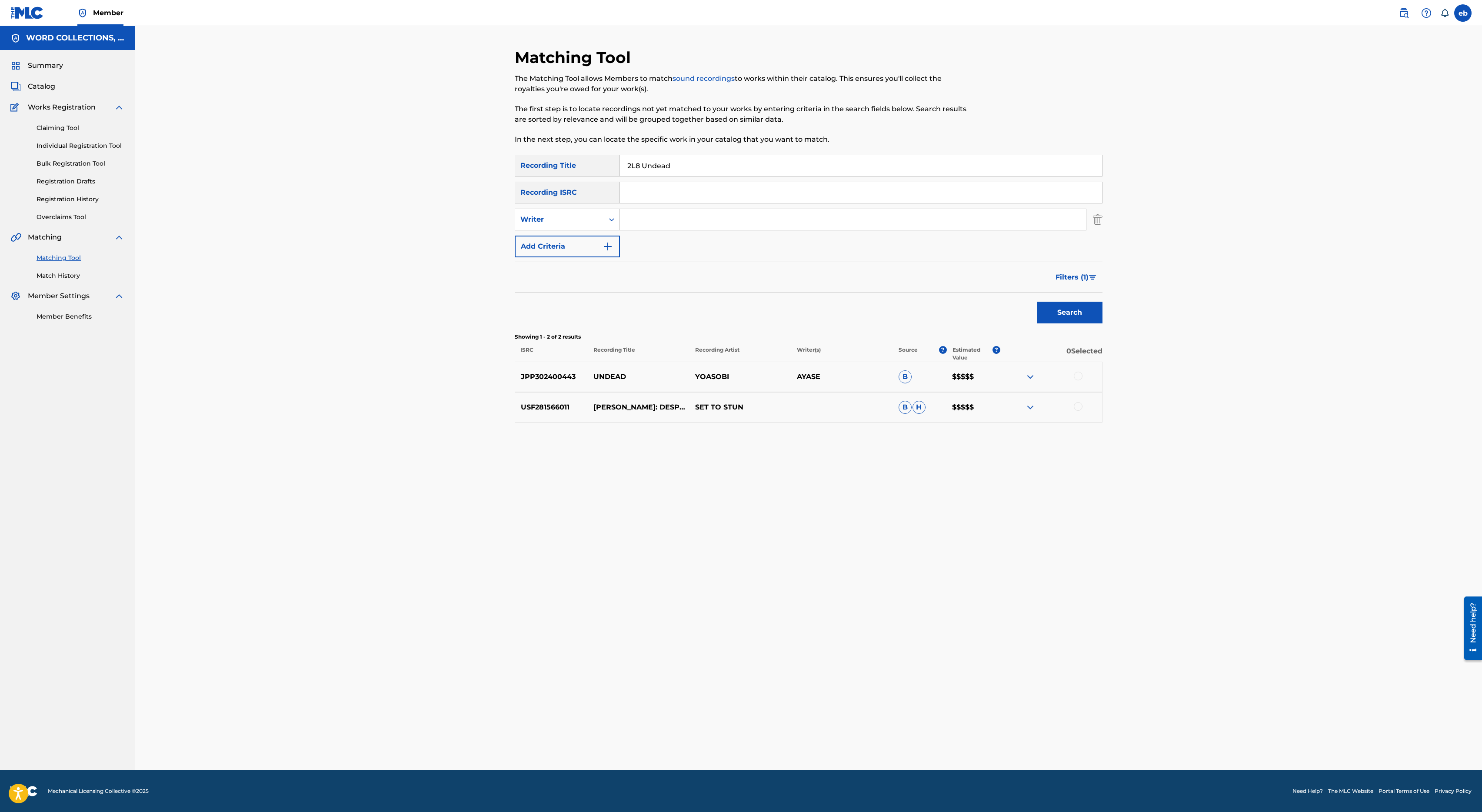
click at [594, 177] on div "SearchWithCriteria202e867f-3101-4b84-b0c0-cfb533cc60db Recording Title 2L8 Unde…" at bounding box center [808, 206] width 588 height 102
click at [600, 219] on div "Writer" at bounding box center [560, 219] width 89 height 17
click at [684, 223] on input "Search Form" at bounding box center [853, 220] width 466 height 21
click at [587, 199] on div "Recording ISRC" at bounding box center [567, 192] width 105 height 22
click at [587, 219] on div "Writer" at bounding box center [560, 219] width 78 height 11
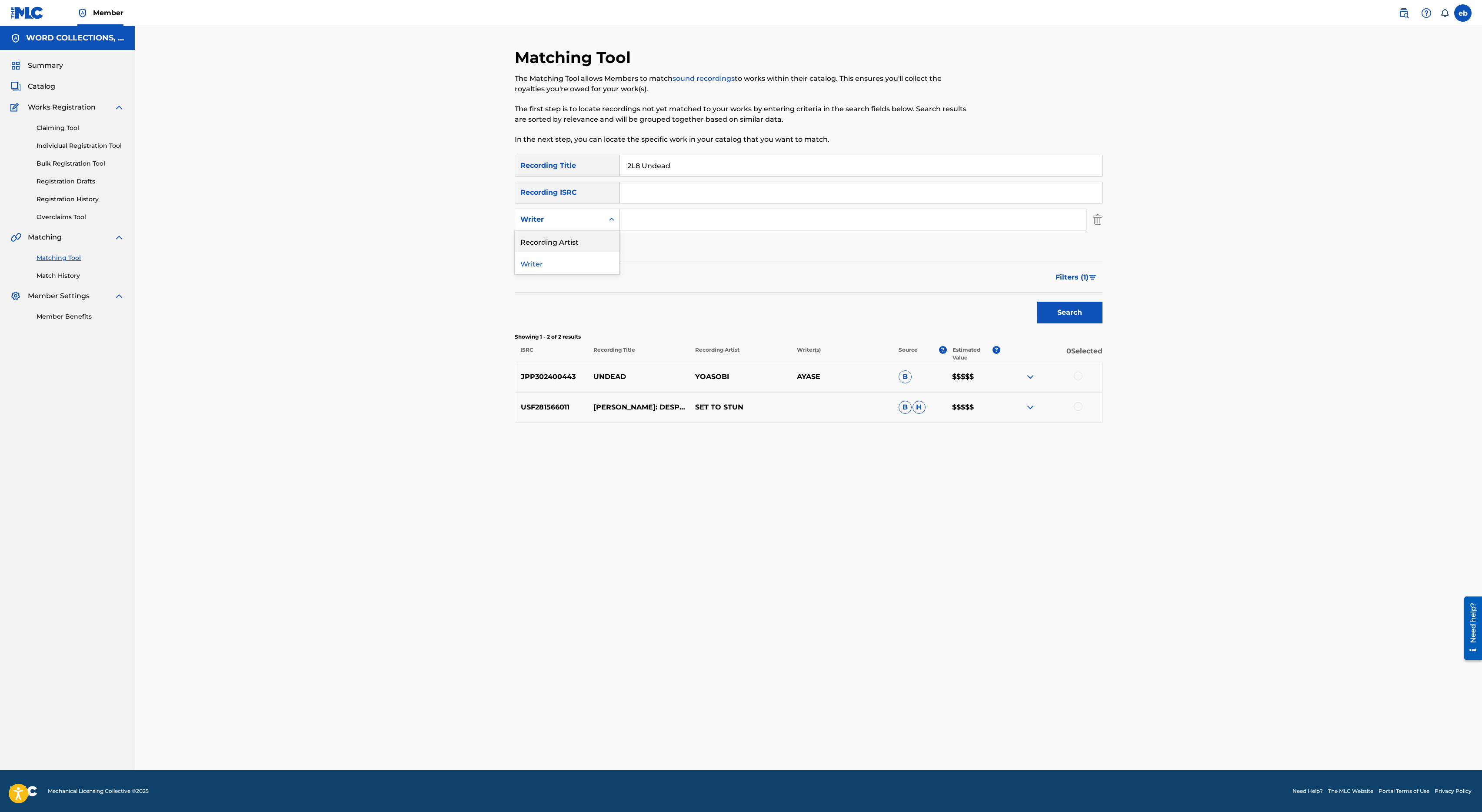
click at [586, 236] on div "Recording Artist" at bounding box center [567, 241] width 104 height 22
click at [658, 224] on input "Search Form" at bounding box center [853, 220] width 466 height 21
type input "[PERSON_NAME]"
click at [1037, 301] on button "Search" at bounding box center [1070, 312] width 66 height 22
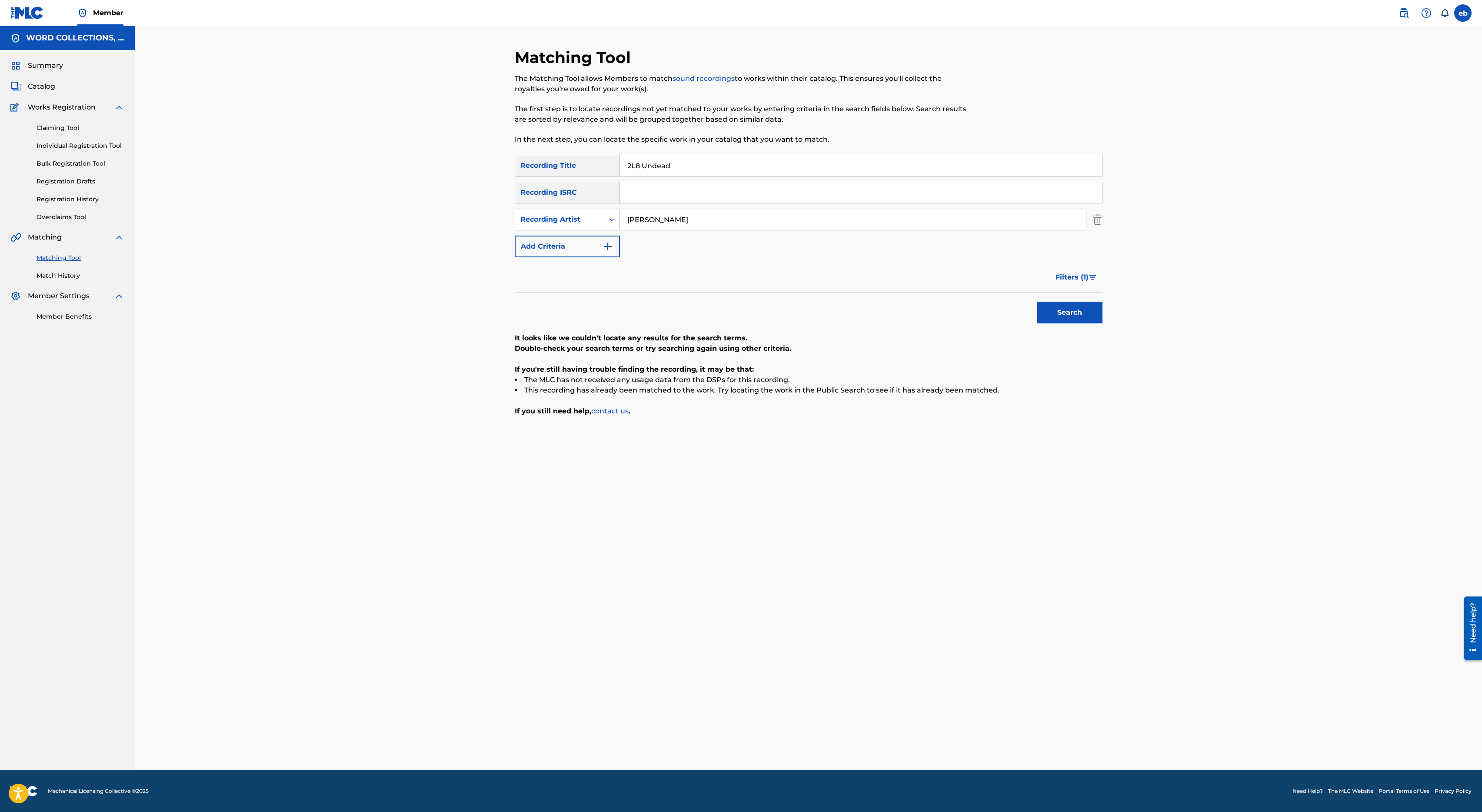
click at [662, 159] on input "2L8 Undead" at bounding box center [861, 166] width 482 height 21
click at [657, 171] on input "2L8 Undead" at bounding box center [861, 166] width 482 height 21
type input "2L8"
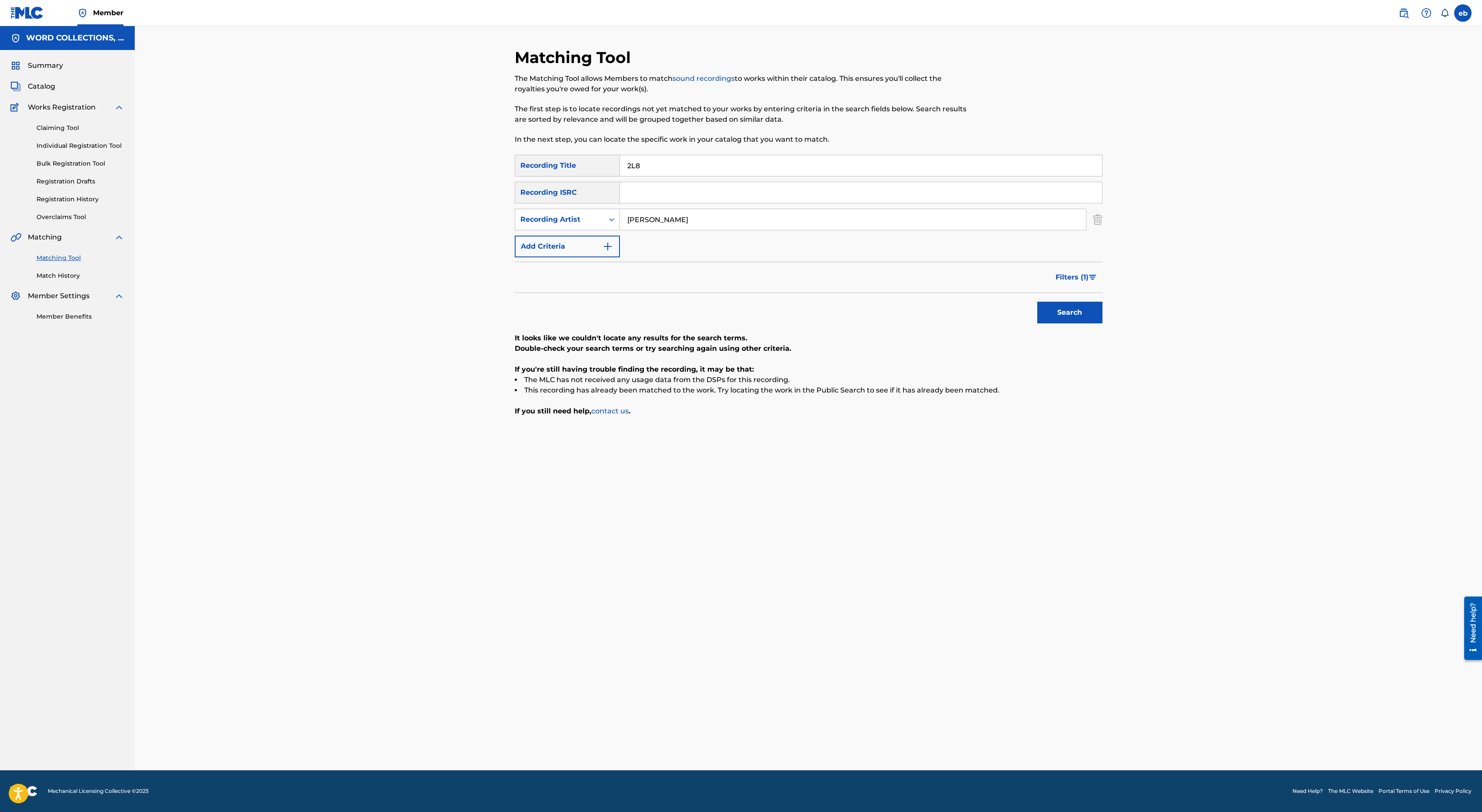
click at [1037, 301] on button "Search" at bounding box center [1070, 312] width 66 height 22
click at [1070, 278] on span "Filters ( 1 )" at bounding box center [1072, 277] width 33 height 11
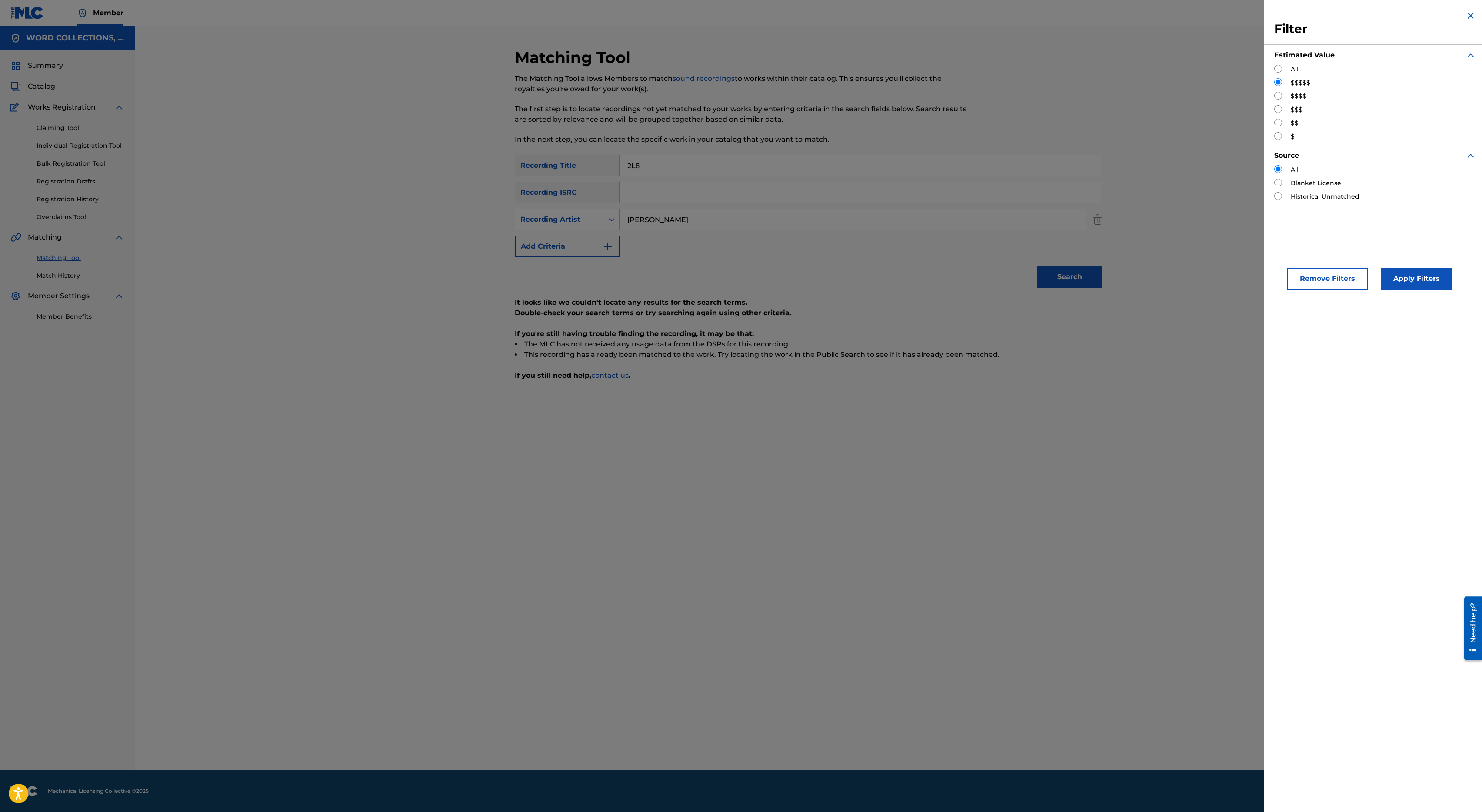
click at [1281, 74] on div "All $$$$$ $$$$ $$$ $$ $" at bounding box center [1375, 103] width 202 height 77
click at [1281, 70] on input "Search Form" at bounding box center [1278, 69] width 8 height 8
radio input "true"
click at [1425, 282] on button "Apply Filters" at bounding box center [1416, 278] width 72 height 22
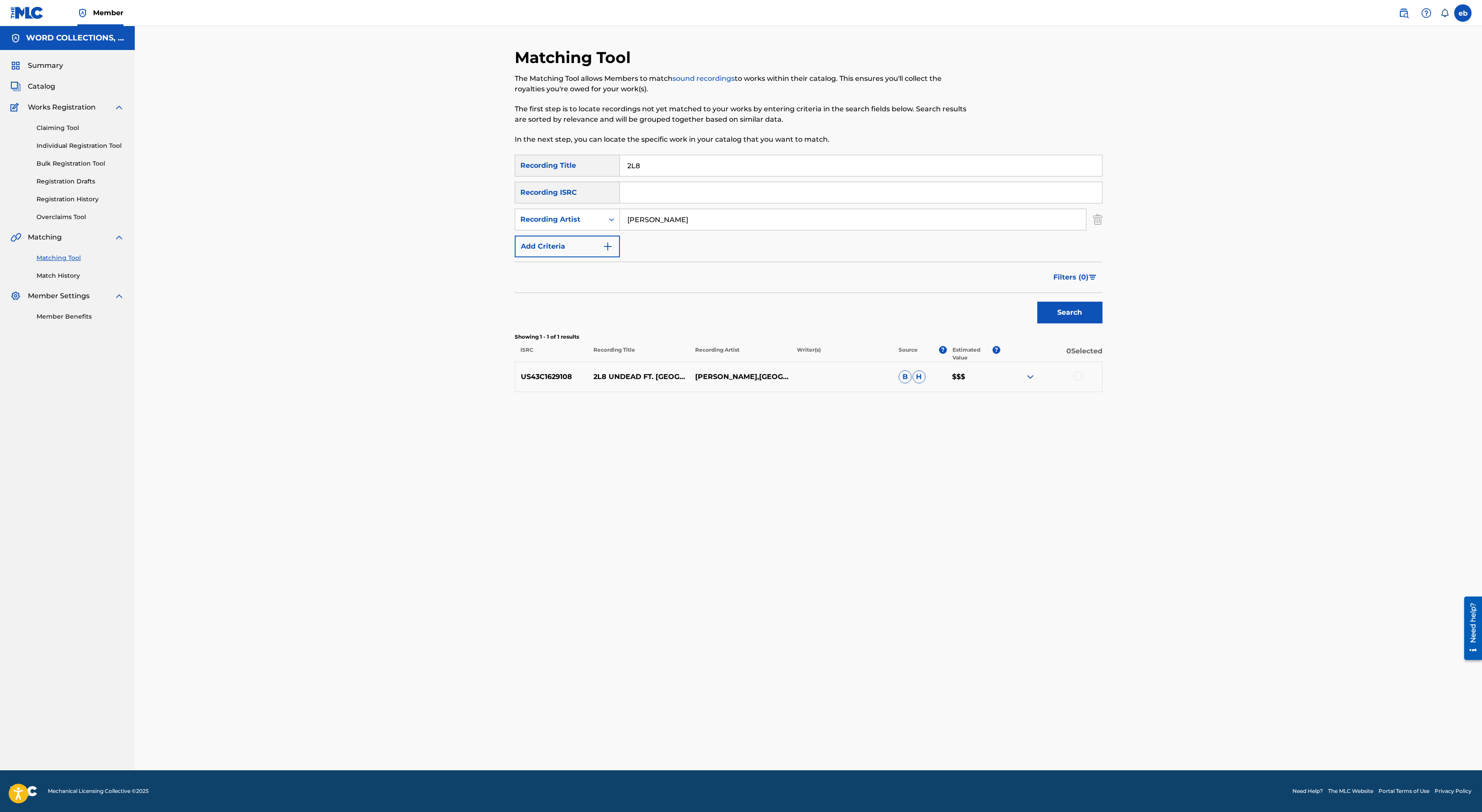
click at [1034, 374] on img at bounding box center [1030, 377] width 11 height 11
click at [1034, 378] on img at bounding box center [1030, 377] width 11 height 11
click at [1031, 383] on div "US43C1629108 2L8 UNDEAD FT. HOLLYWOOD UNDEAD [PERSON_NAME],[GEOGRAPHIC_DATA] UN…" at bounding box center [808, 377] width 588 height 30
click at [1031, 377] on img at bounding box center [1030, 377] width 11 height 11
drag, startPoint x: 669, startPoint y: 164, endPoint x: 524, endPoint y: 151, distance: 145.6
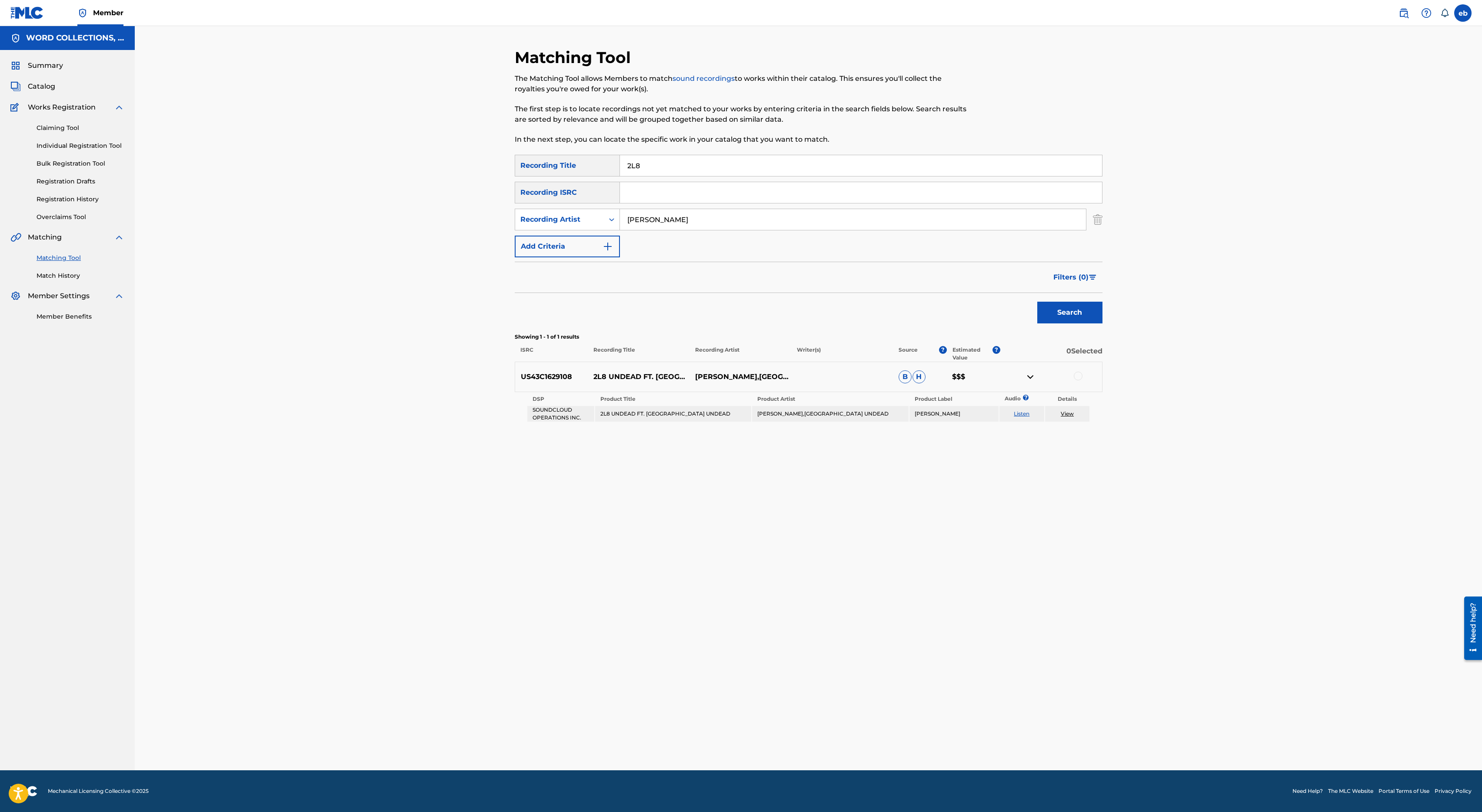
click at [524, 151] on div "Matching Tool The Matching Tool allows Members to match sound recordings to wor…" at bounding box center [808, 408] width 588 height 722
click at [1037, 301] on button "Search" at bounding box center [1070, 312] width 66 height 22
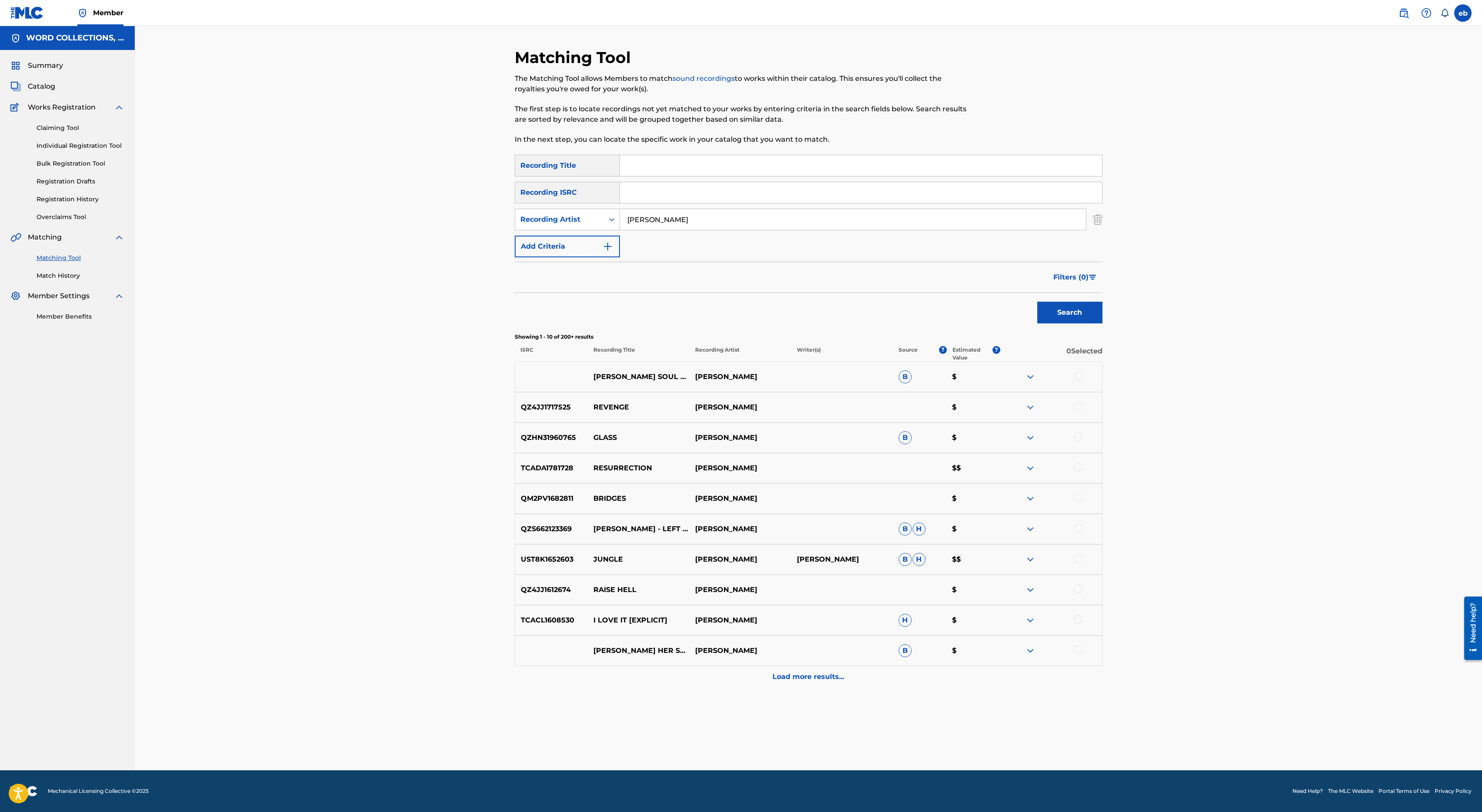
click at [802, 679] on p "Load more results..." at bounding box center [808, 676] width 72 height 11
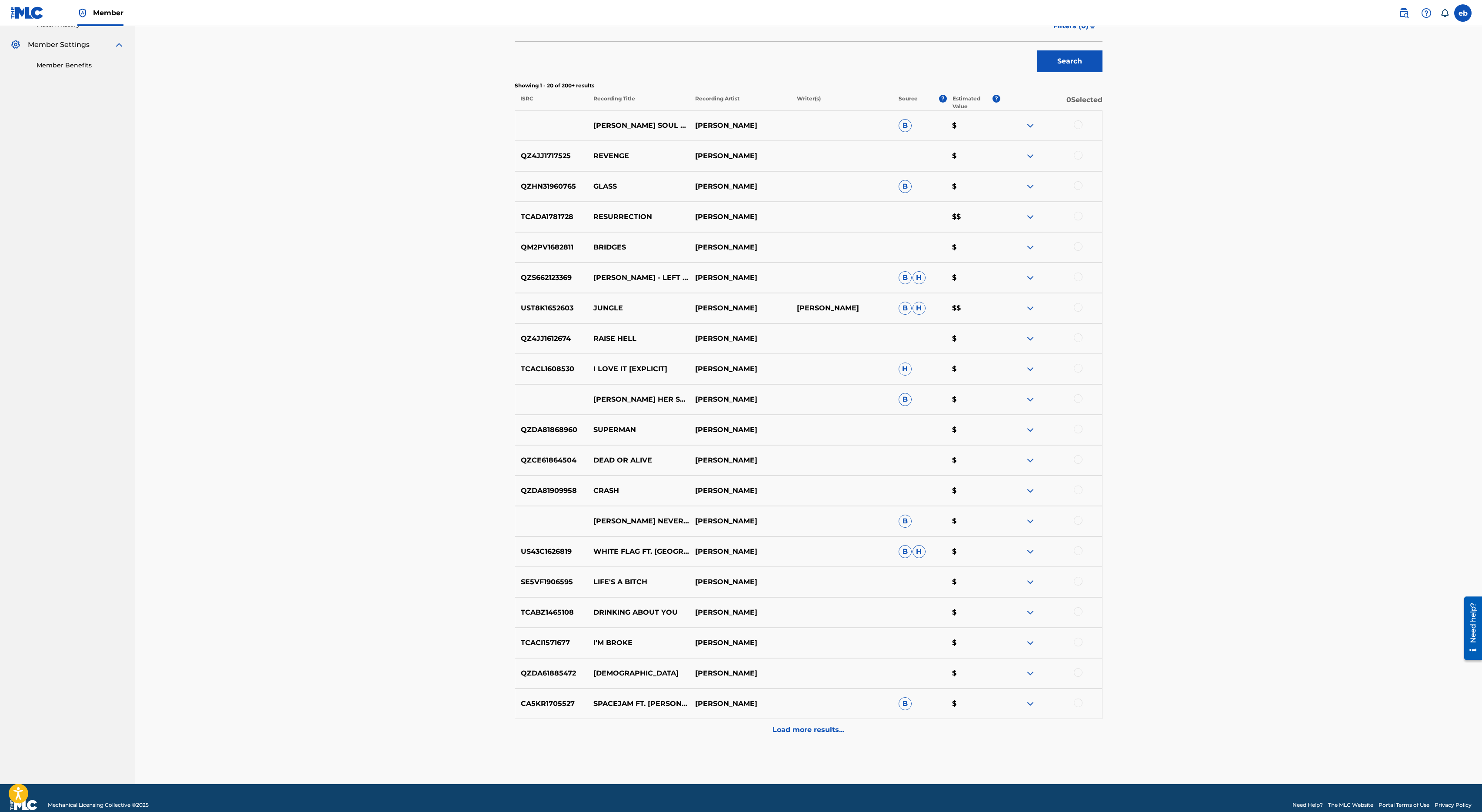
scroll to position [249, 0]
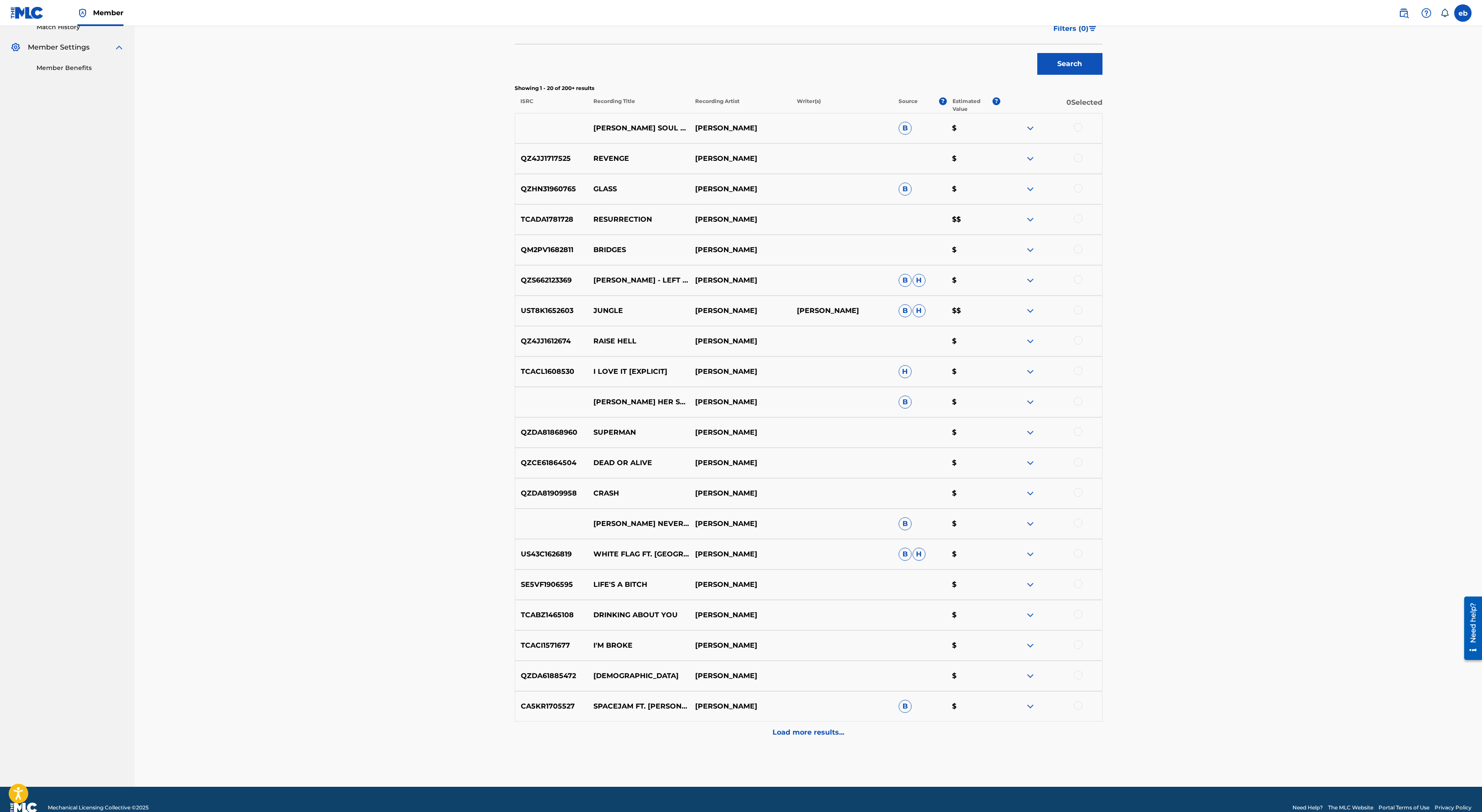
click at [810, 736] on p "Load more results..." at bounding box center [808, 732] width 72 height 11
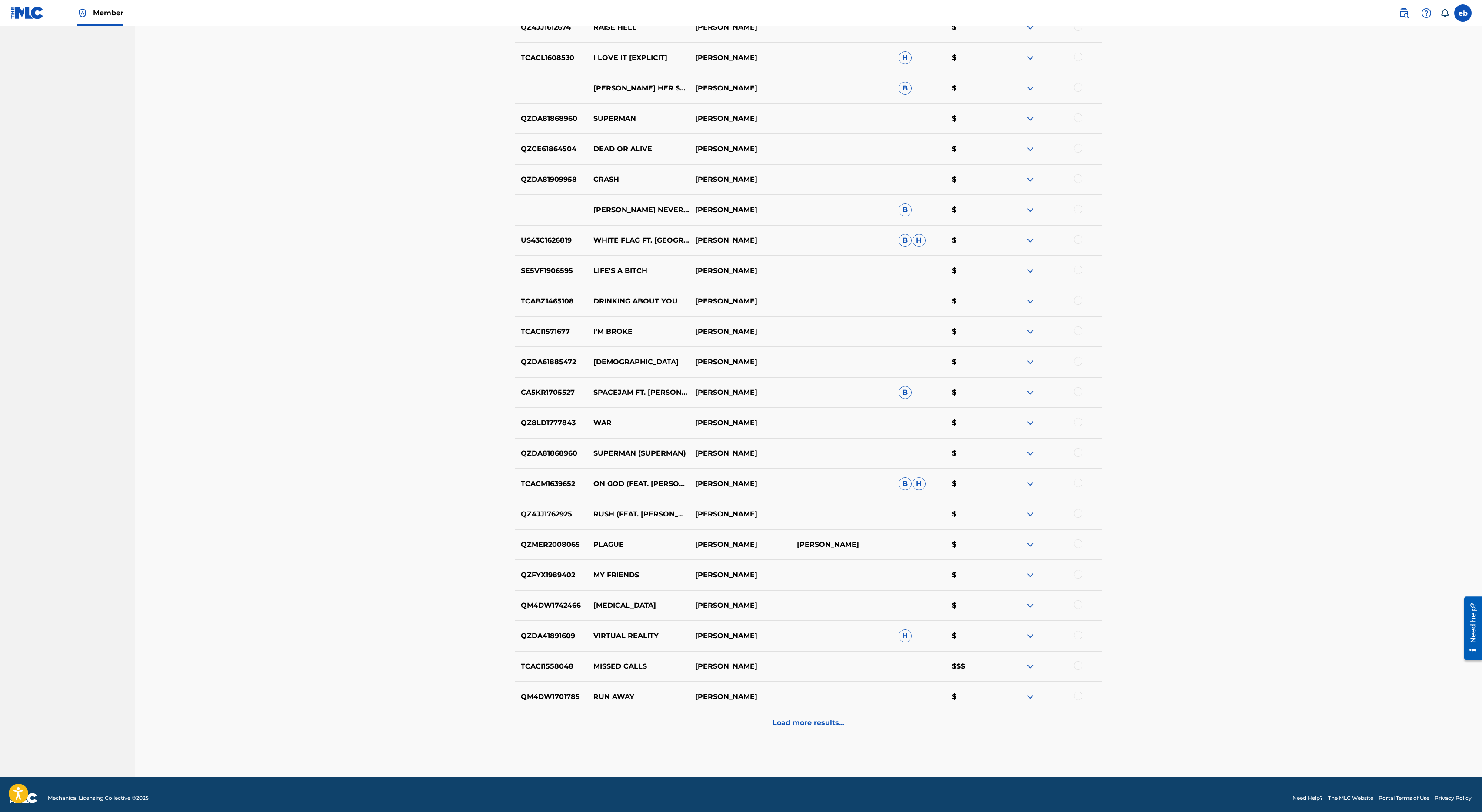
scroll to position [0, 0]
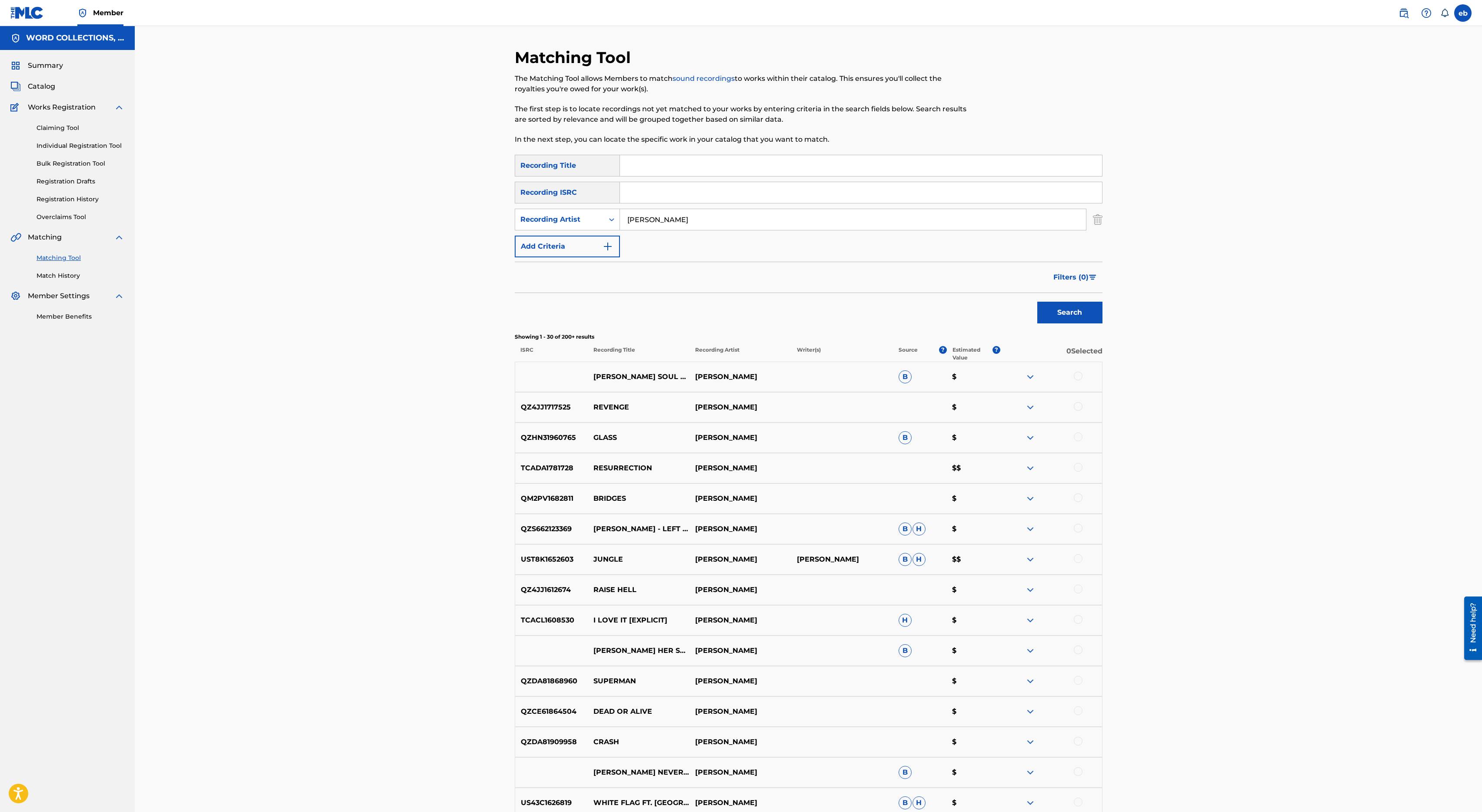
click at [955, 353] on p "Estimated Value" at bounding box center [972, 353] width 40 height 16
click at [1083, 273] on span "Filters ( 0 )" at bounding box center [1071, 277] width 35 height 11
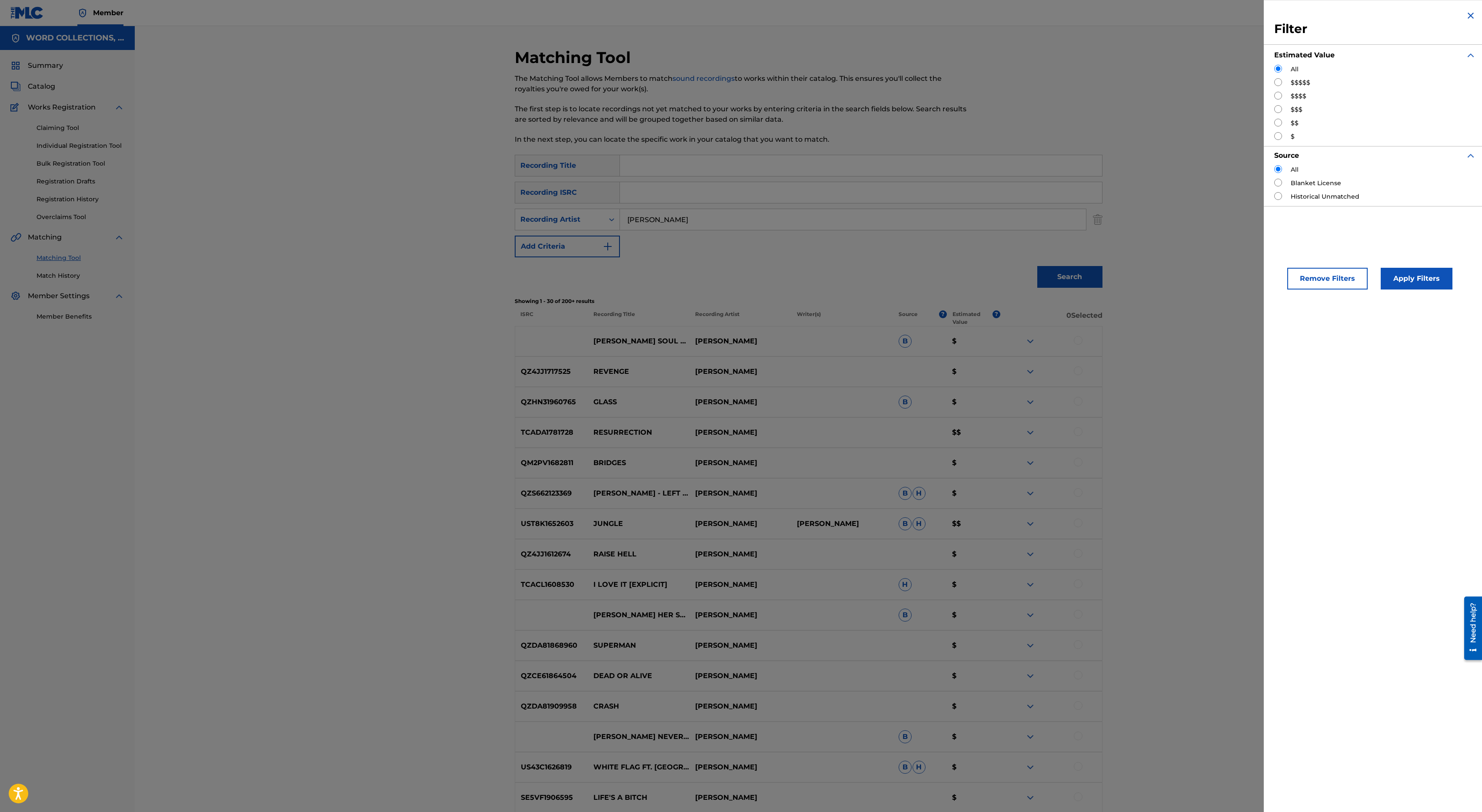
click at [1279, 78] on input "Search Form" at bounding box center [1278, 82] width 8 height 8
radio input "true"
click at [1402, 279] on button "Apply Filters" at bounding box center [1416, 278] width 72 height 22
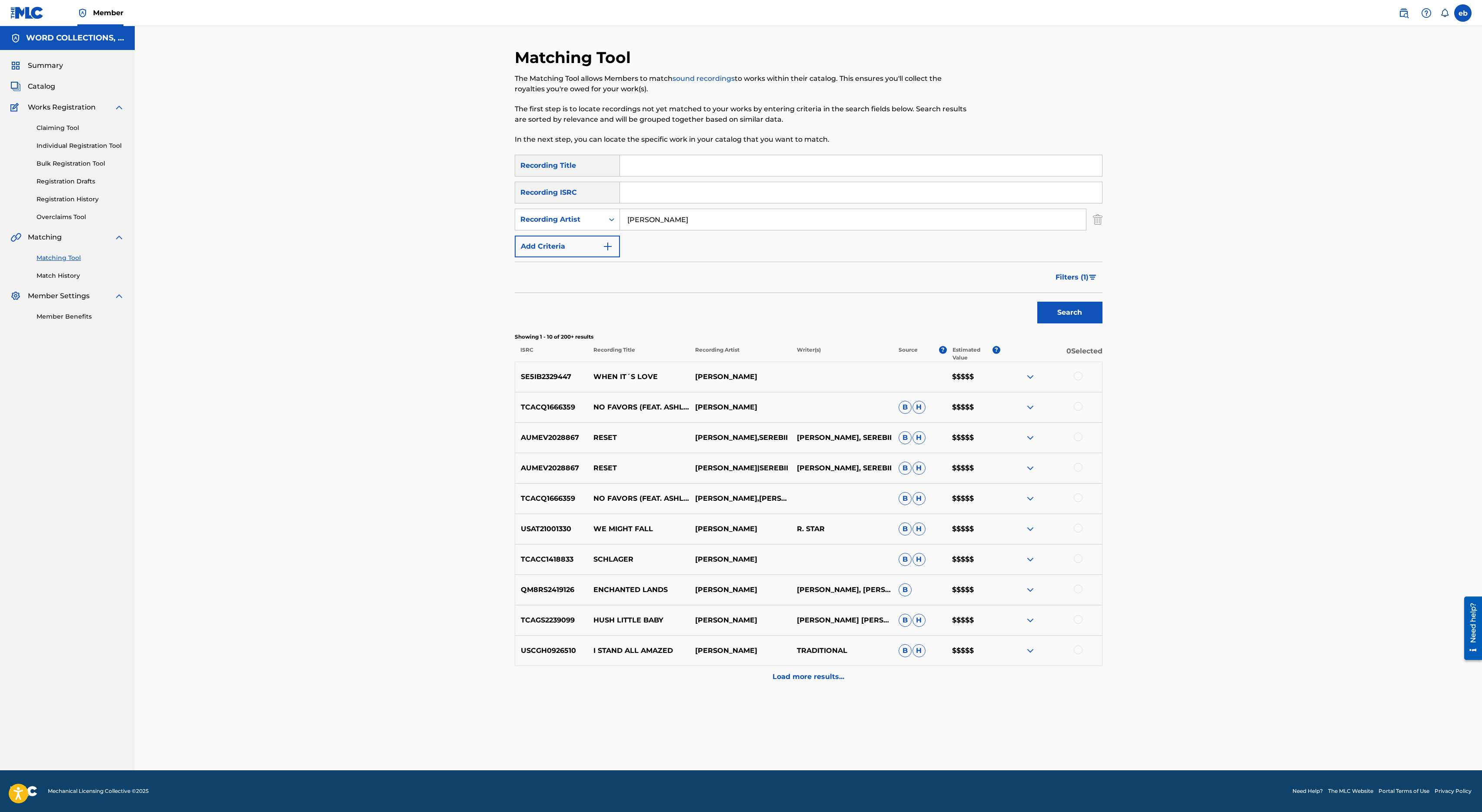
click at [817, 679] on p "Load more results..." at bounding box center [808, 676] width 72 height 11
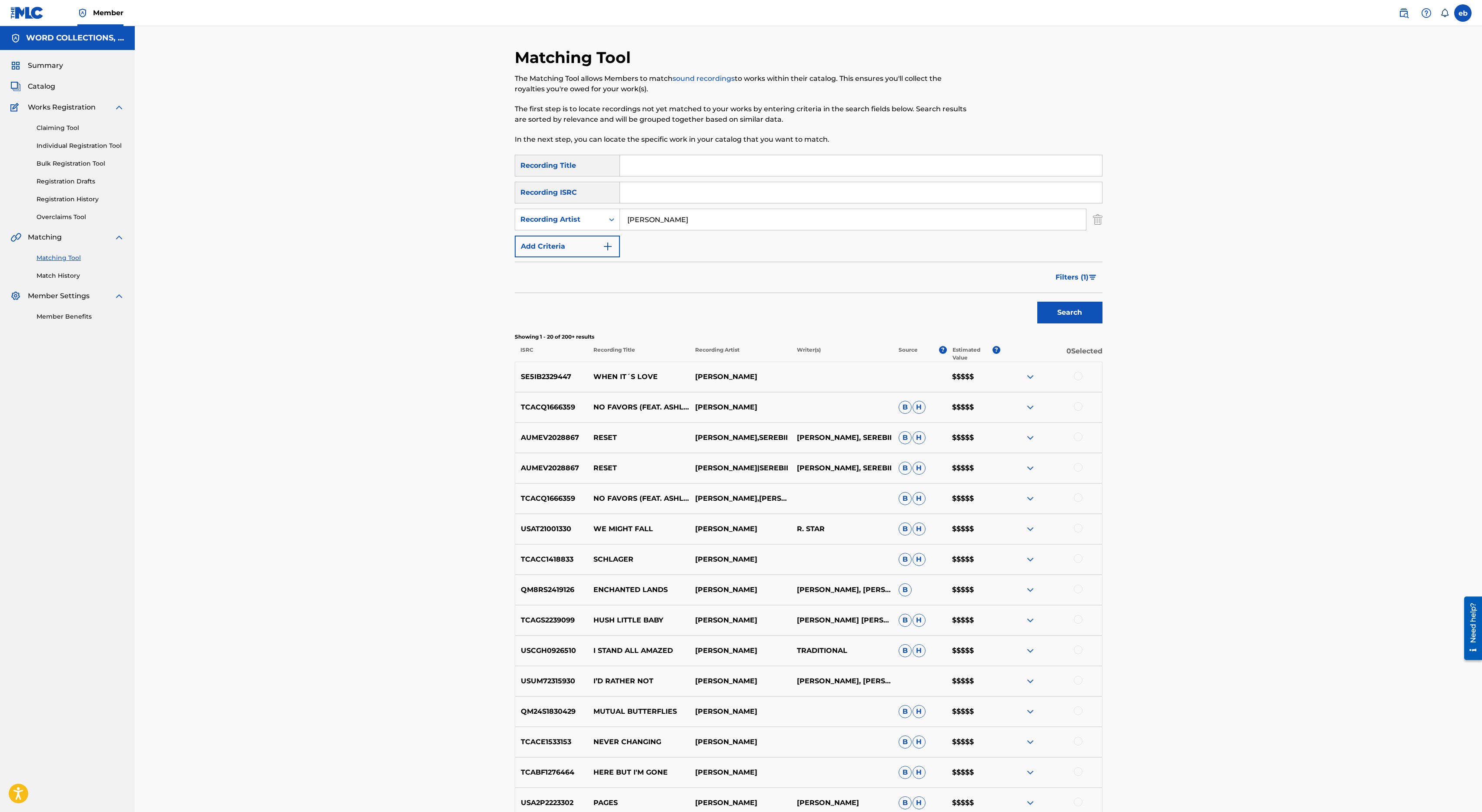
click at [691, 221] on input "[PERSON_NAME]" at bounding box center [853, 220] width 466 height 21
click at [629, 224] on input "[PERSON_NAME]"" at bounding box center [853, 220] width 466 height 21
click at [629, 220] on input "[PERSON_NAME]"" at bounding box center [853, 220] width 466 height 21
type input ""[PERSON_NAME]""
click at [1037, 301] on button "Search" at bounding box center [1070, 312] width 66 height 22
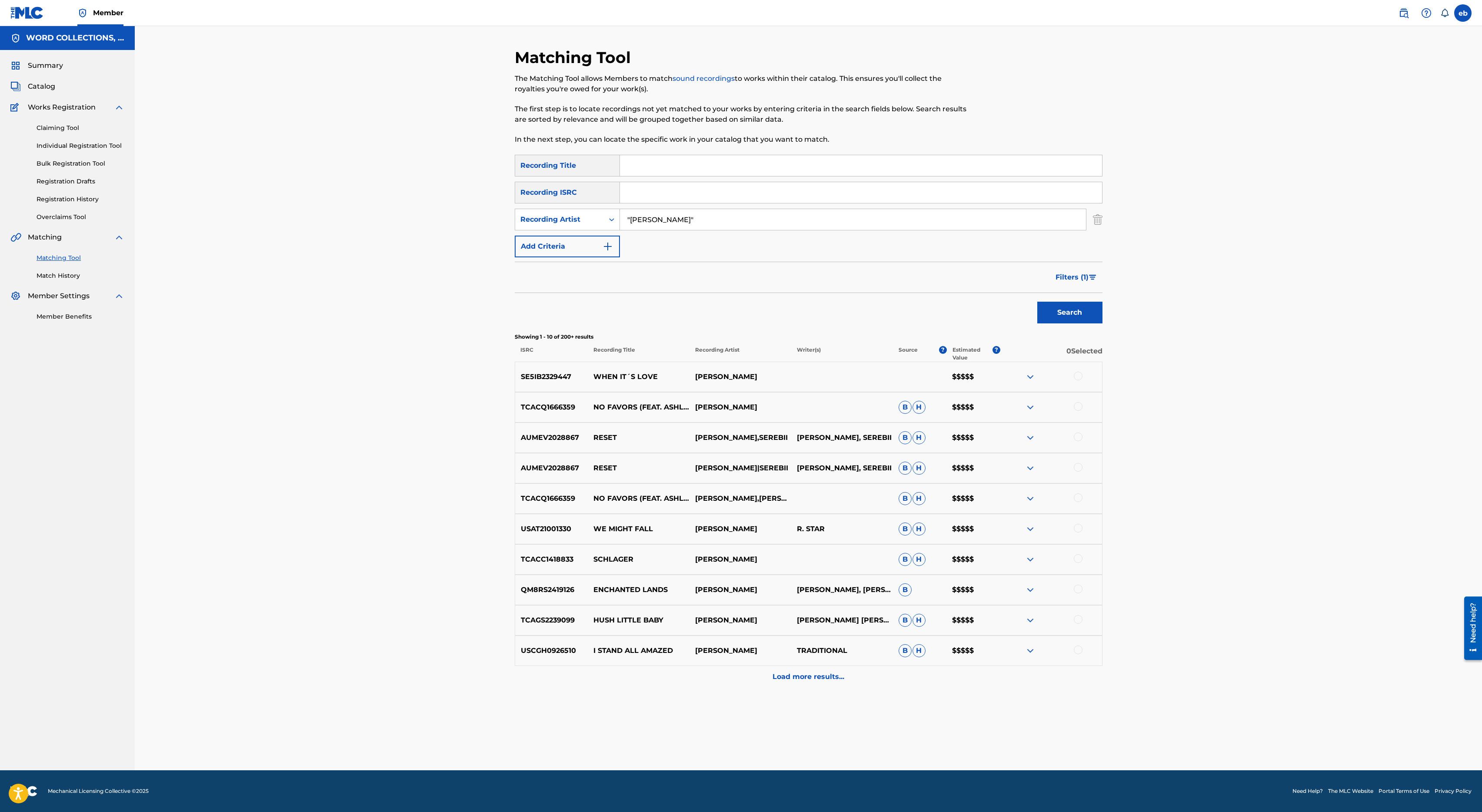
click at [824, 680] on p "Load more results..." at bounding box center [808, 676] width 72 height 11
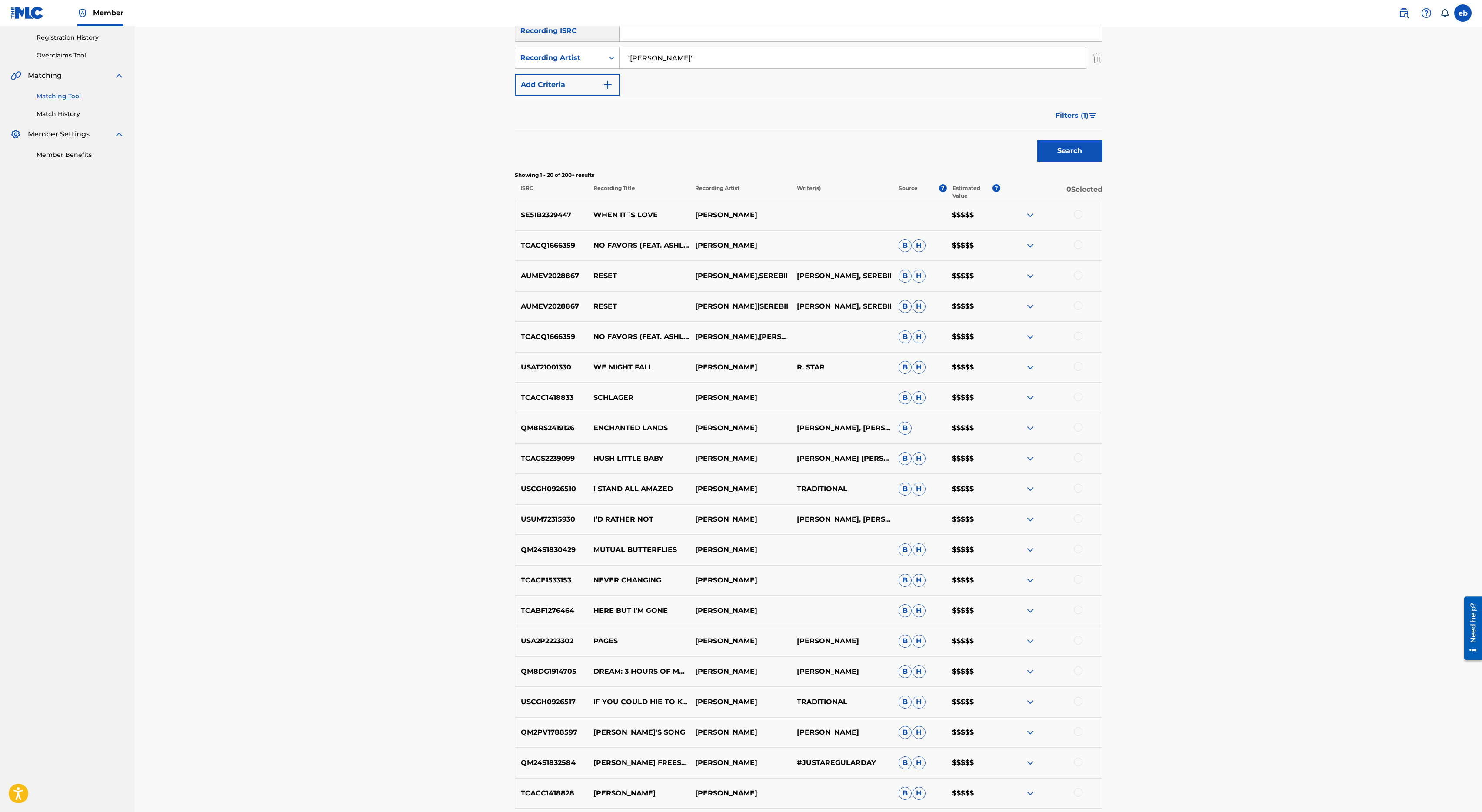
scroll to position [265, 0]
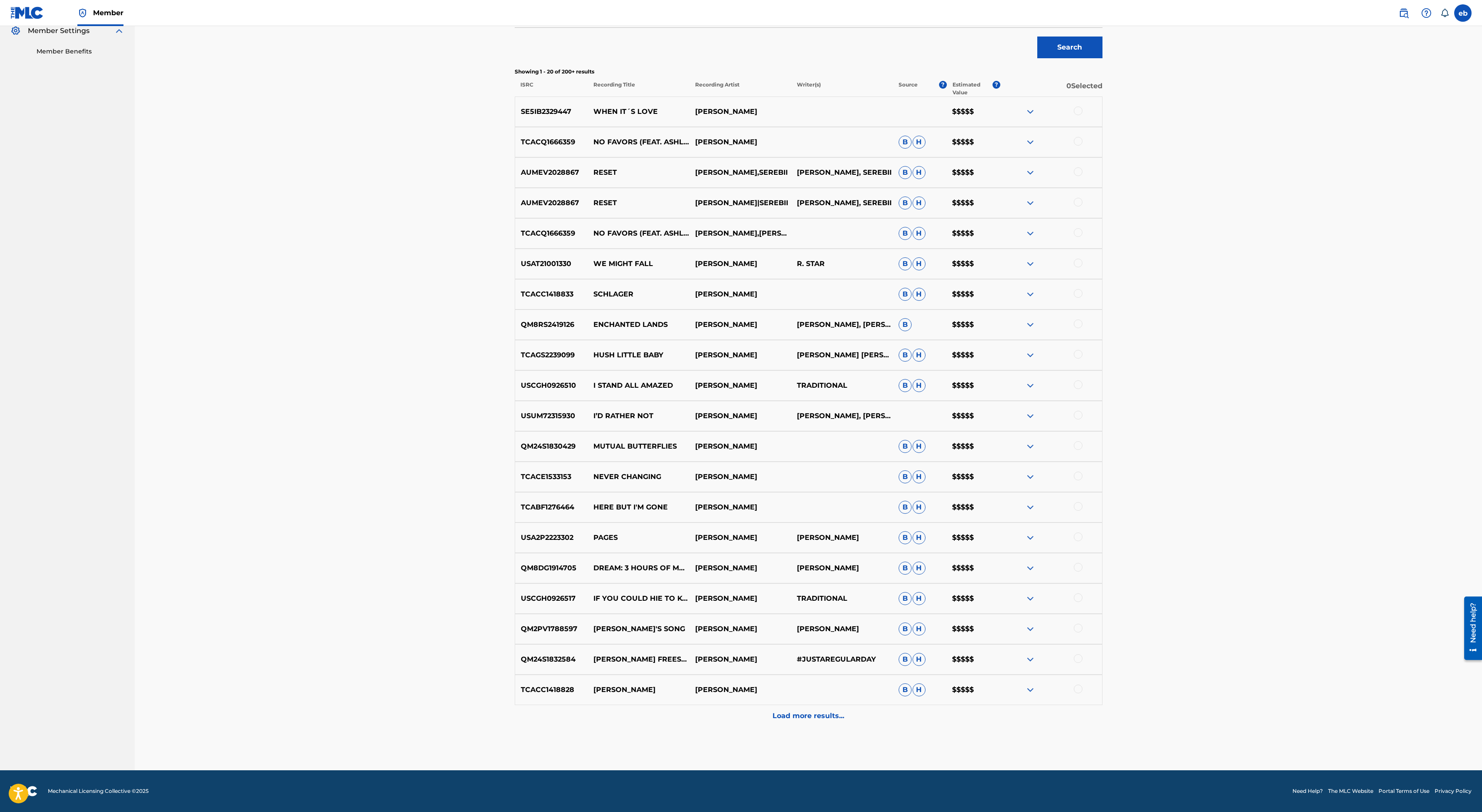
click at [818, 737] on div "Matching Tool The Matching Tool allows Members to match sound recordings to wor…" at bounding box center [808, 276] width 588 height 988
click at [816, 717] on p "Load more results..." at bounding box center [808, 716] width 72 height 11
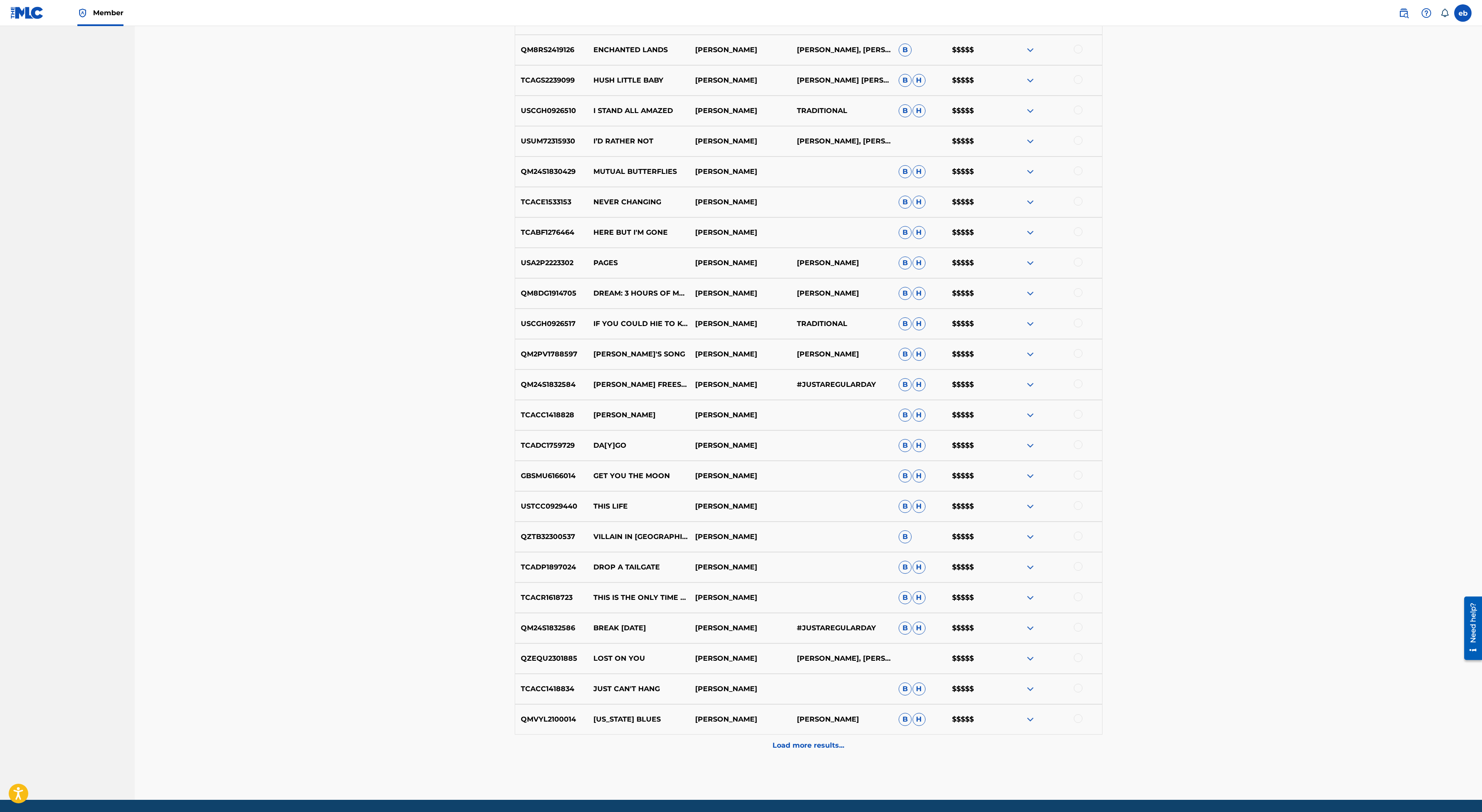
scroll to position [569, 0]
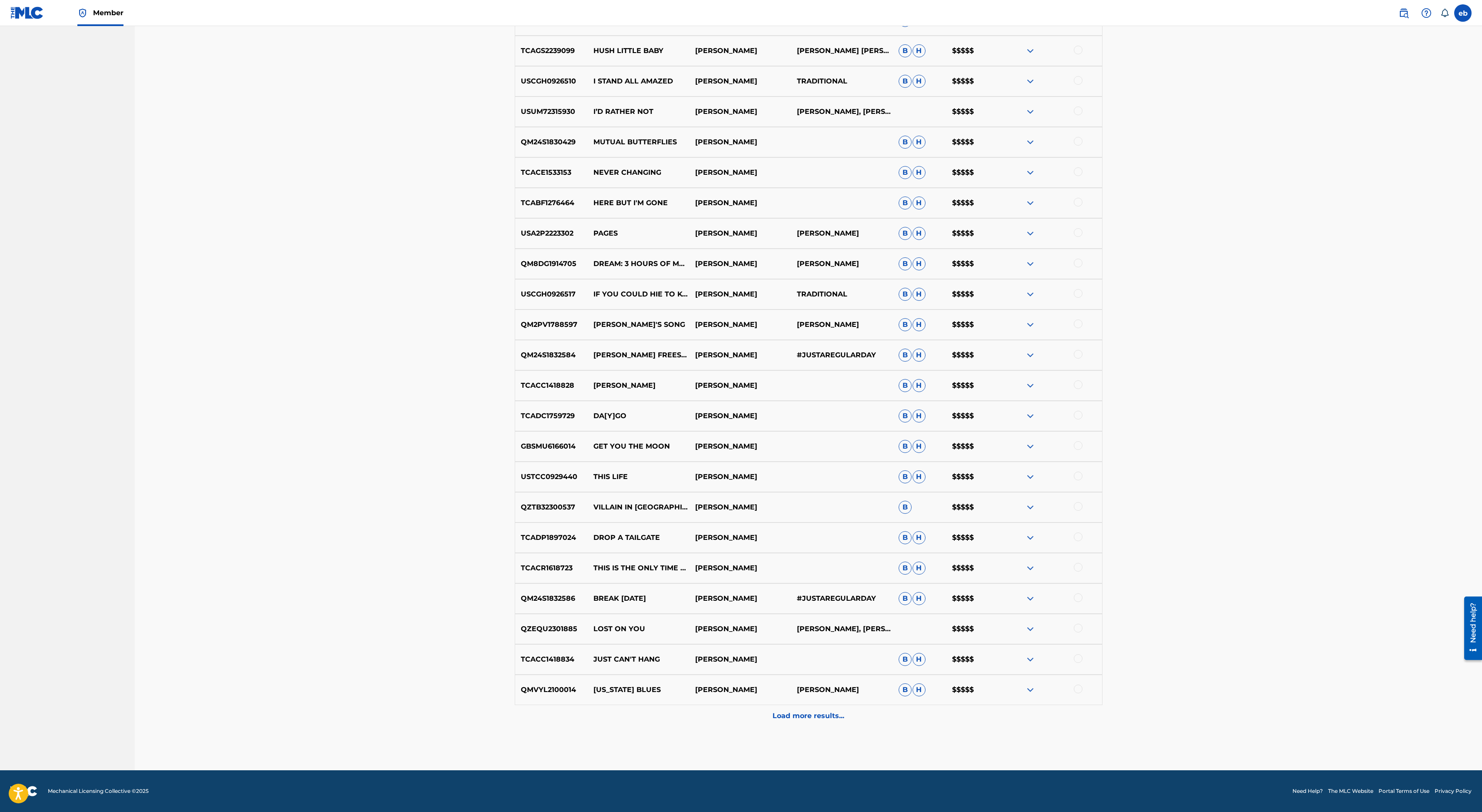
click at [825, 718] on p "Load more results..." at bounding box center [808, 716] width 72 height 11
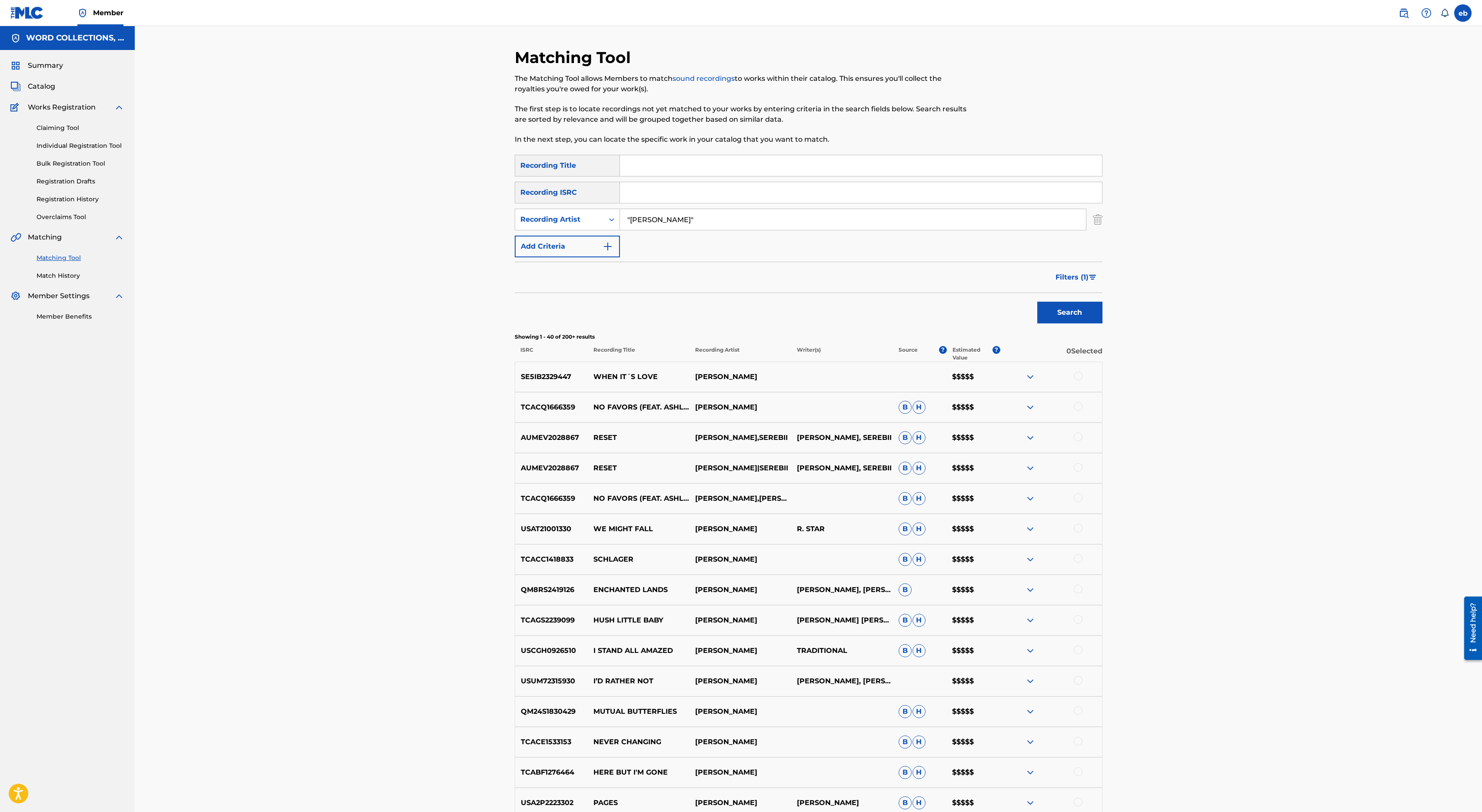
scroll to position [874, 0]
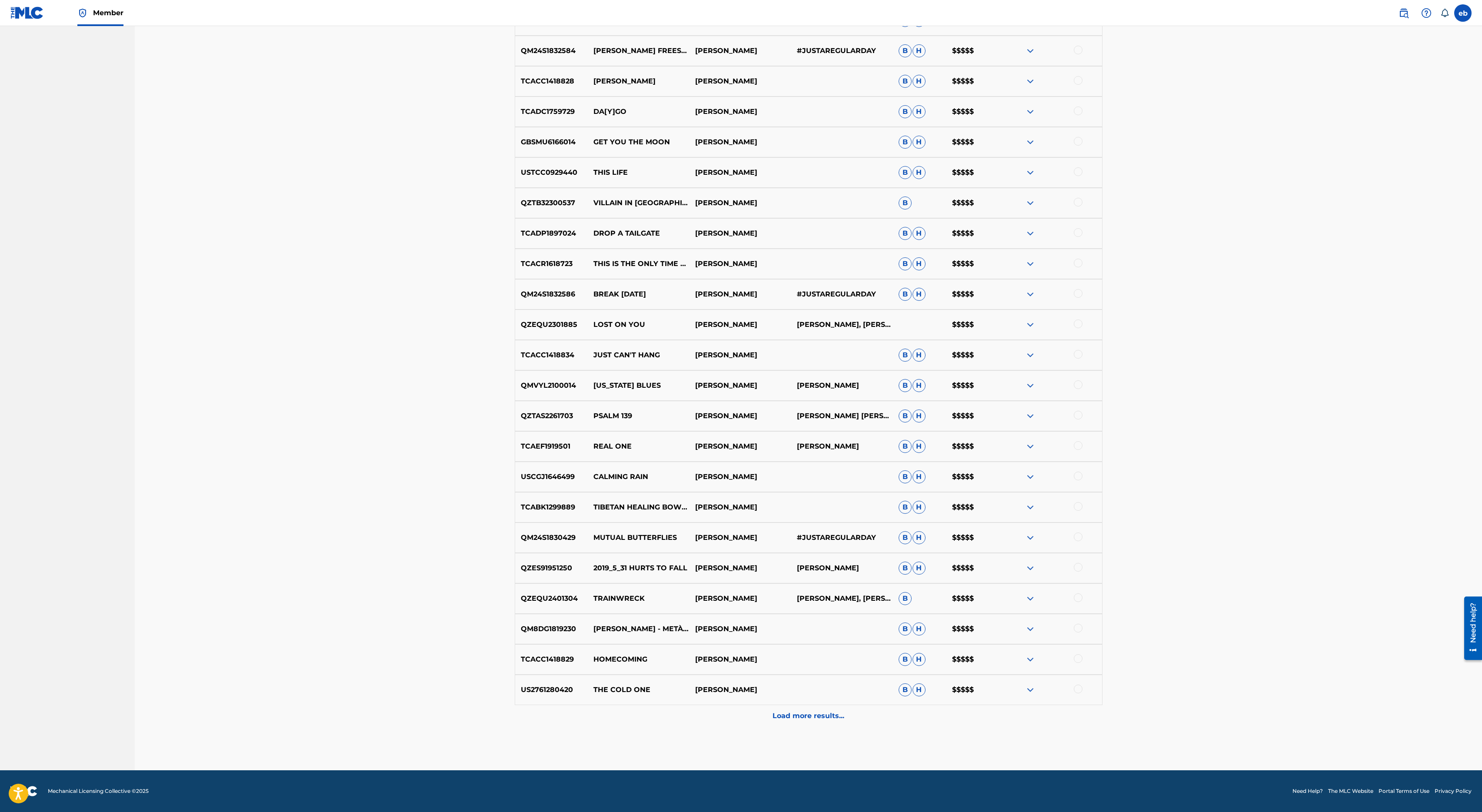
click at [806, 713] on p "Load more results..." at bounding box center [808, 716] width 72 height 11
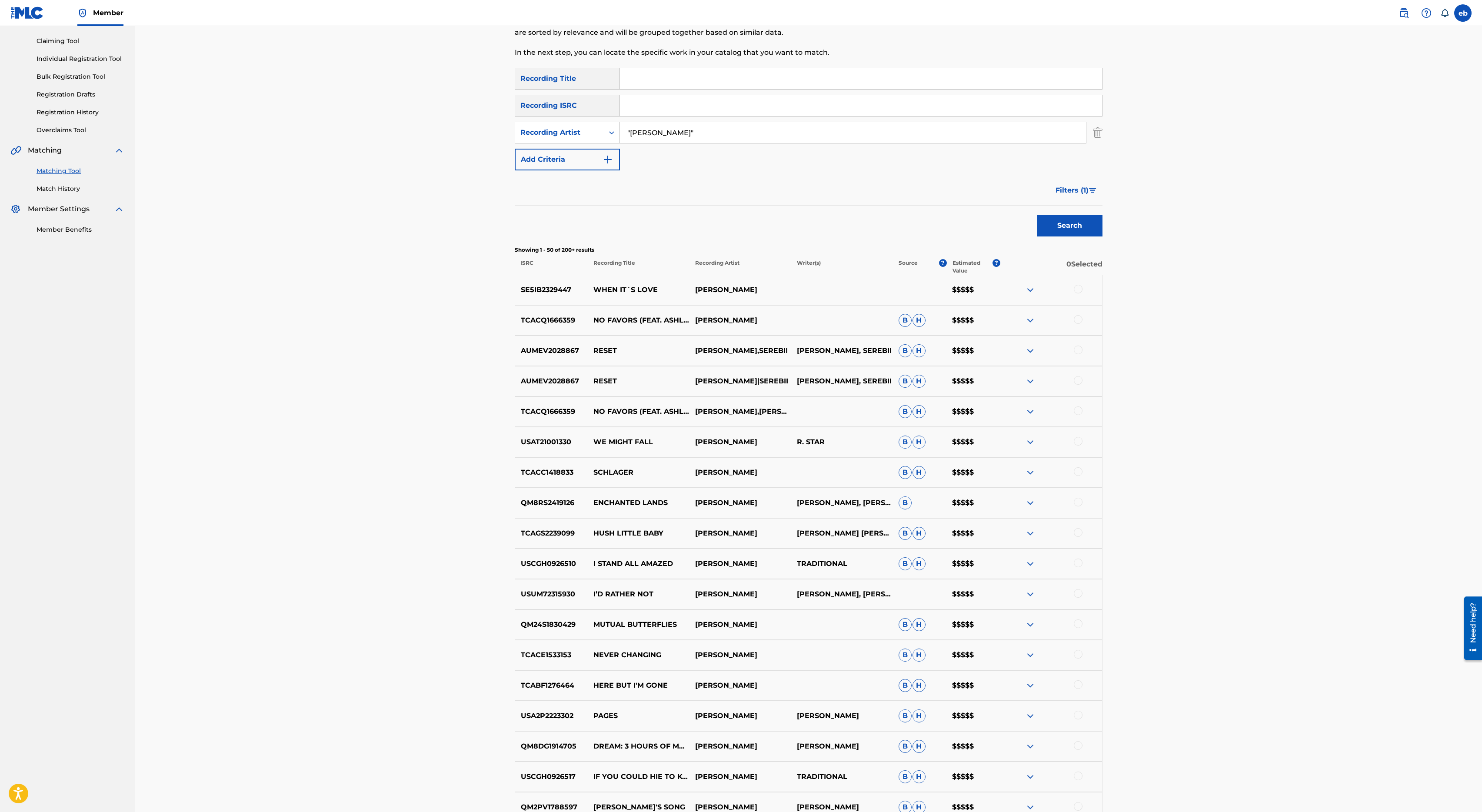
scroll to position [94, 0]
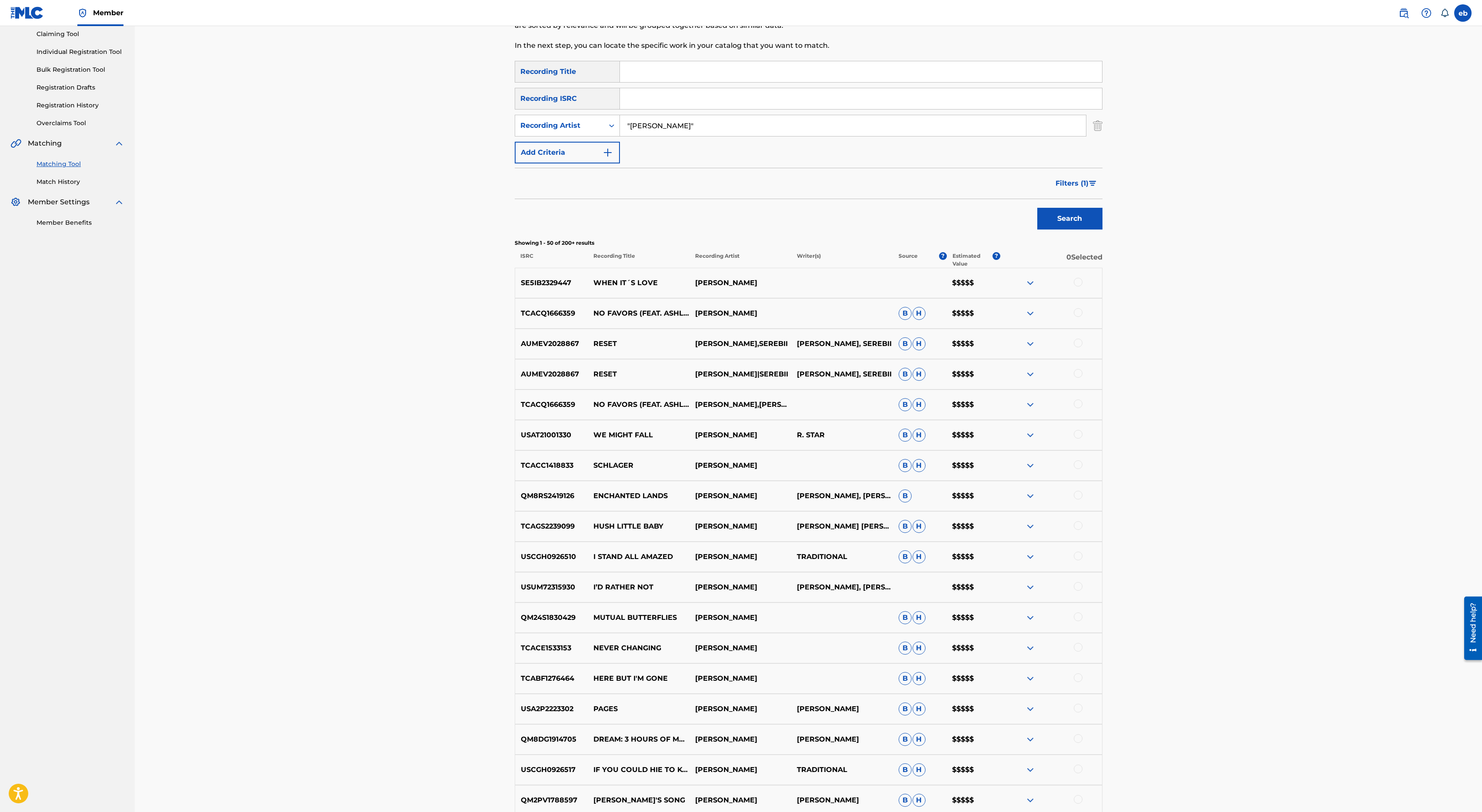
click at [721, 259] on p "Recording Artist" at bounding box center [740, 260] width 102 height 16
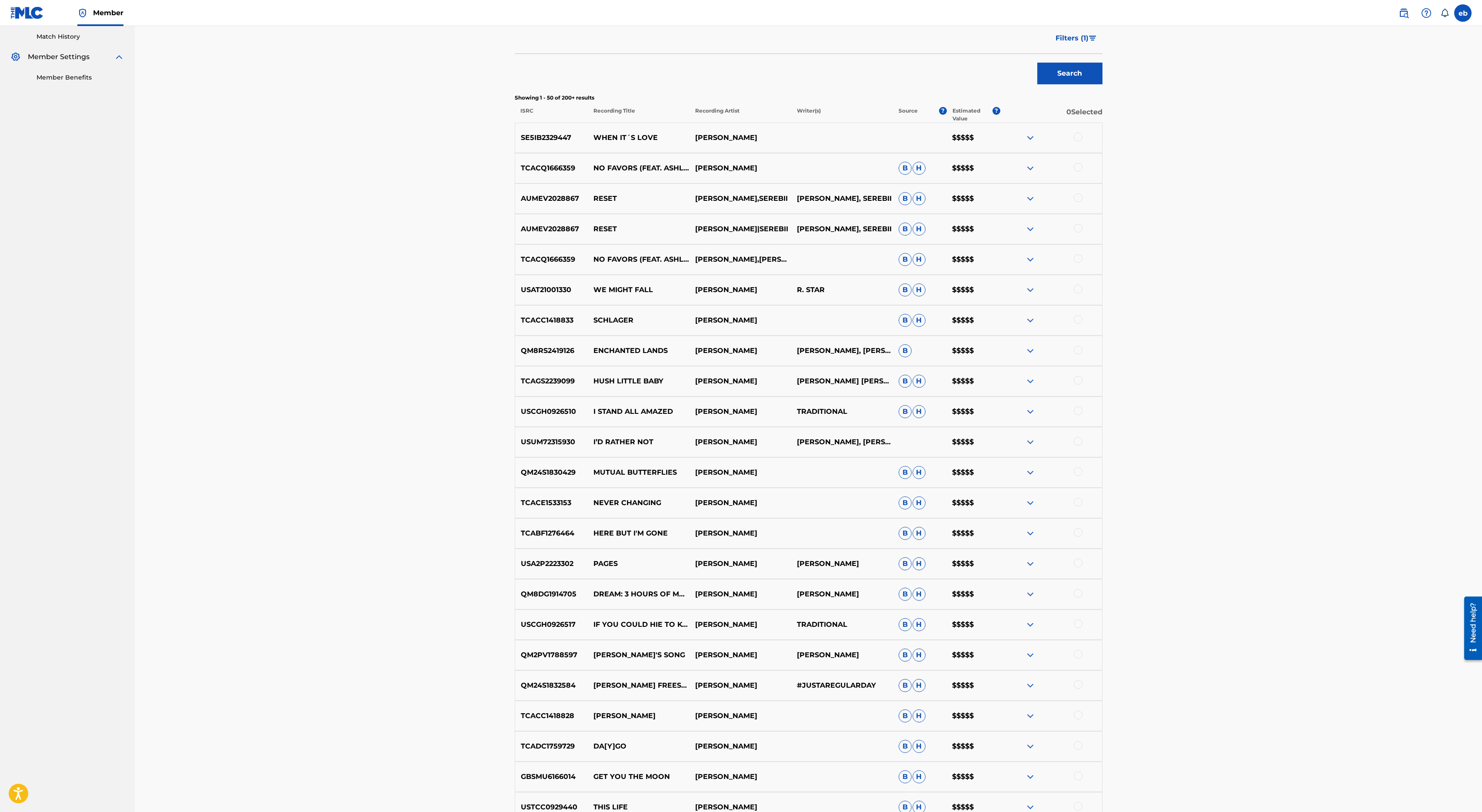
scroll to position [1178, 0]
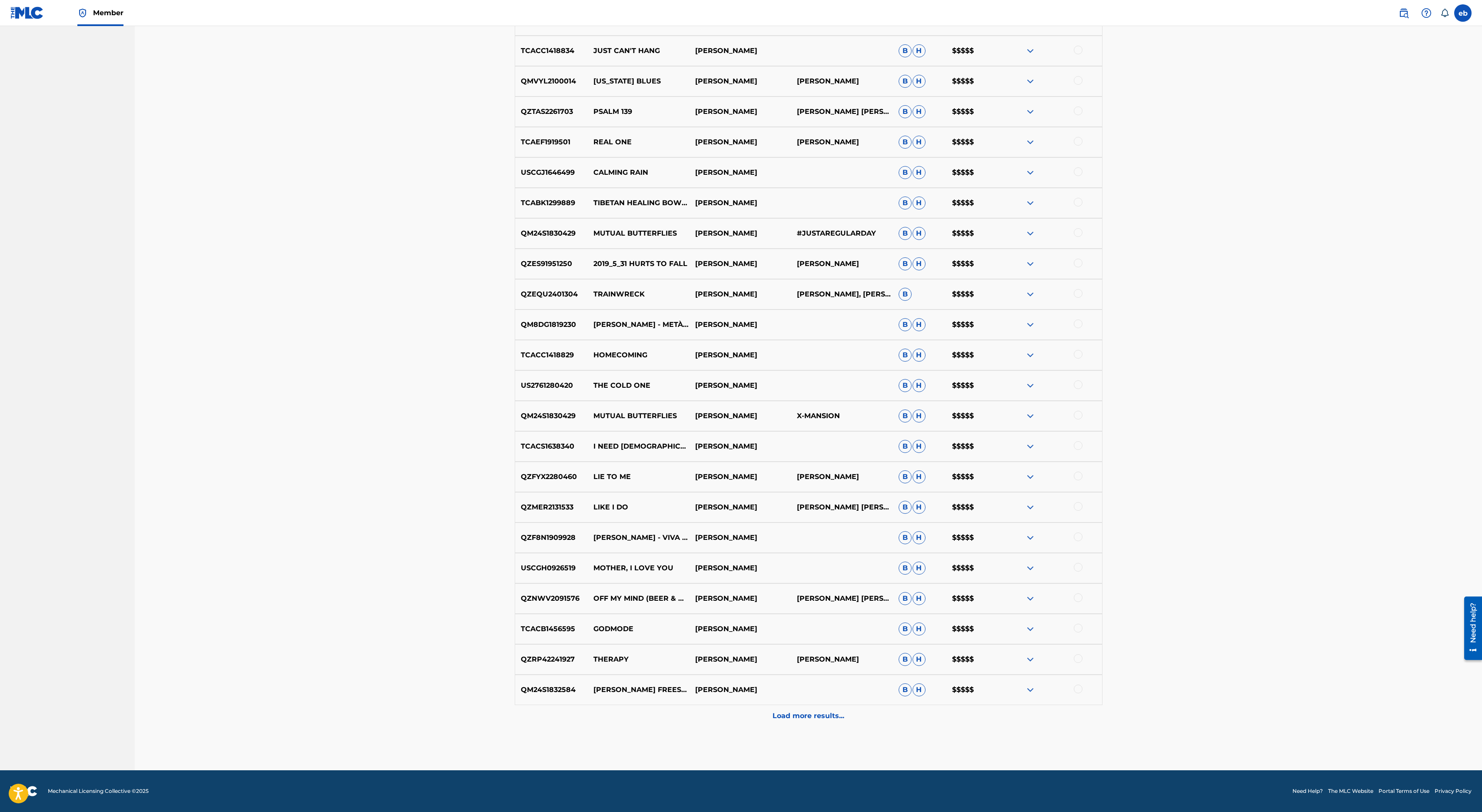
click at [818, 726] on div "Load more results..." at bounding box center [808, 716] width 588 height 22
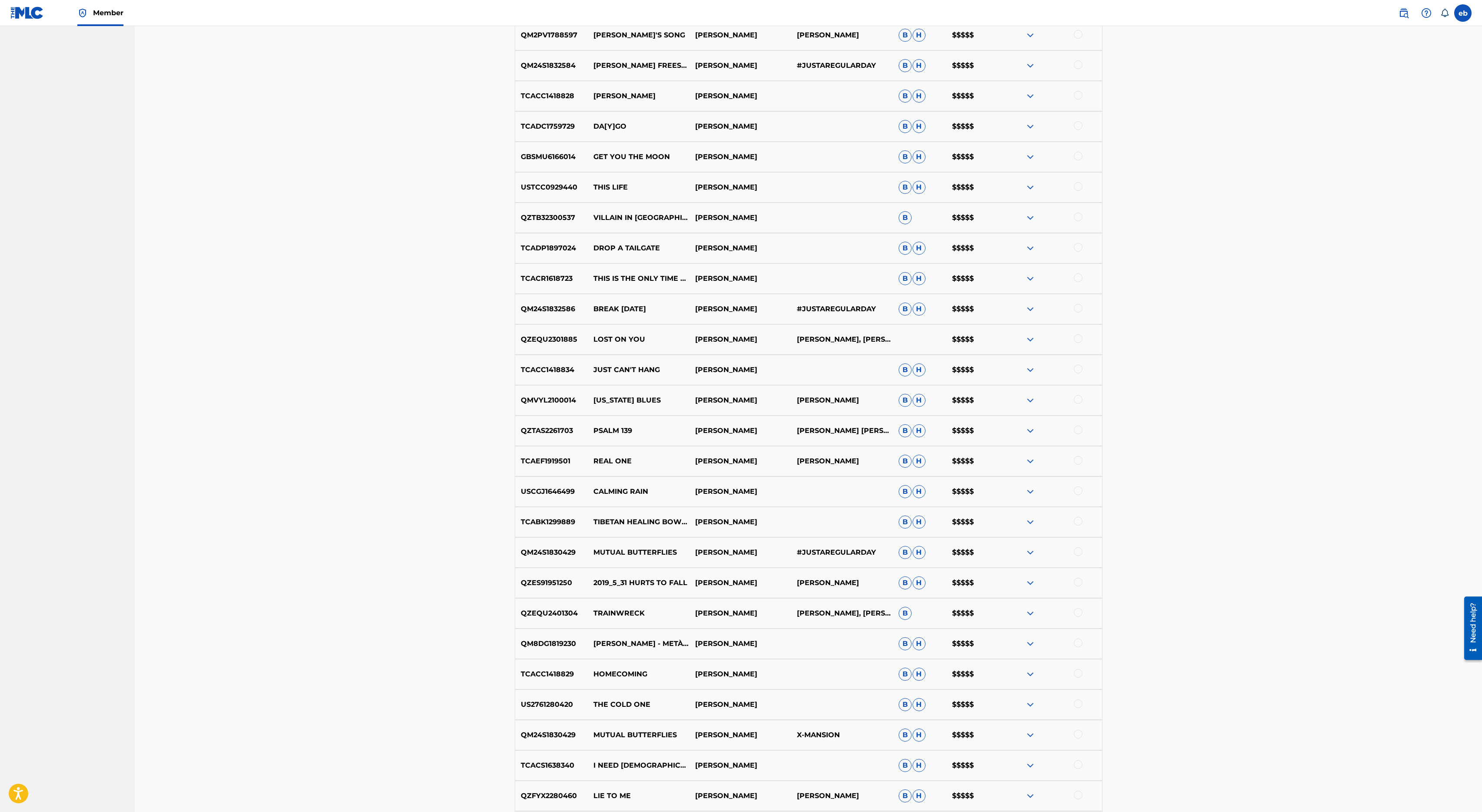
scroll to position [1482, 0]
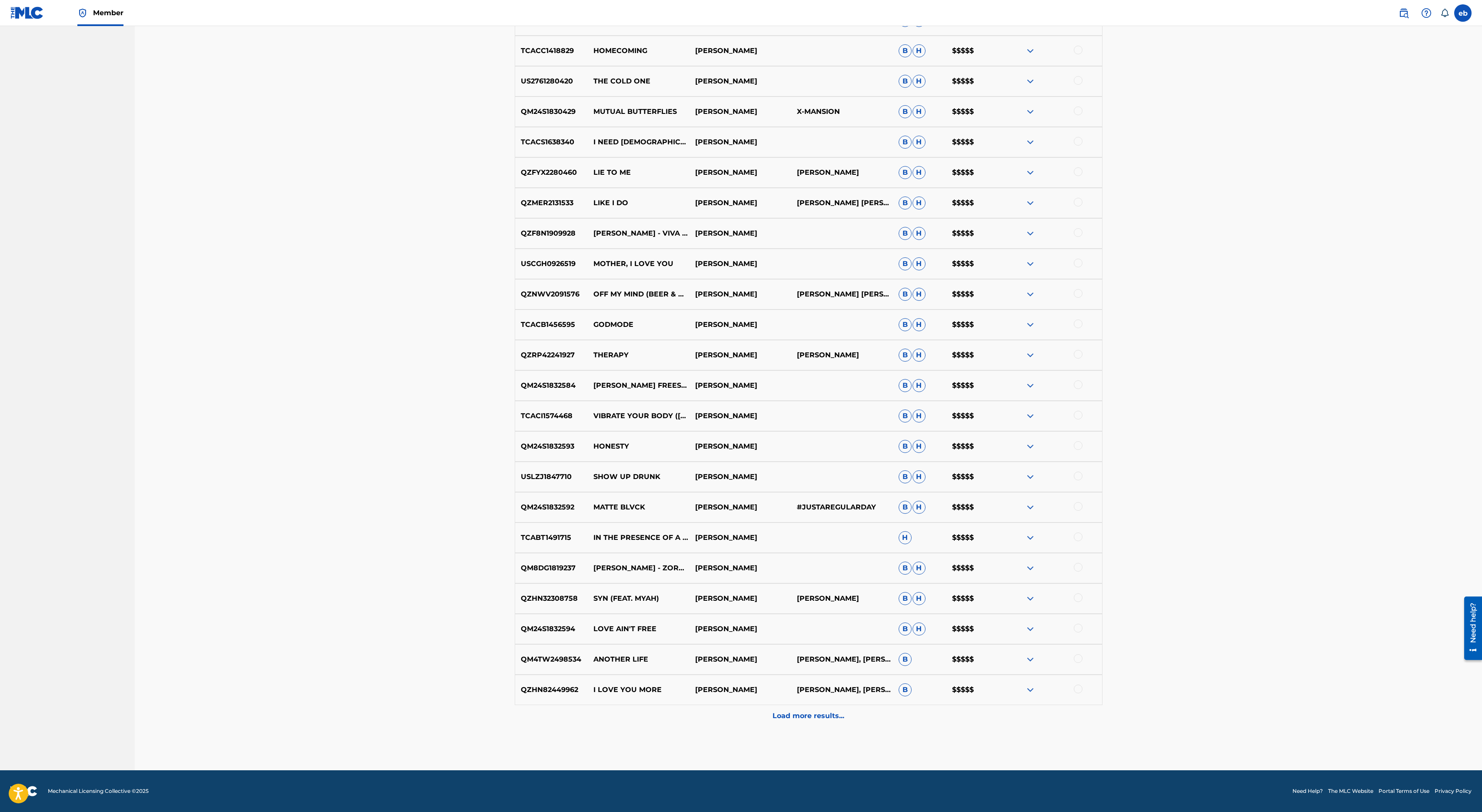
click at [820, 713] on p "Load more results..." at bounding box center [808, 716] width 72 height 11
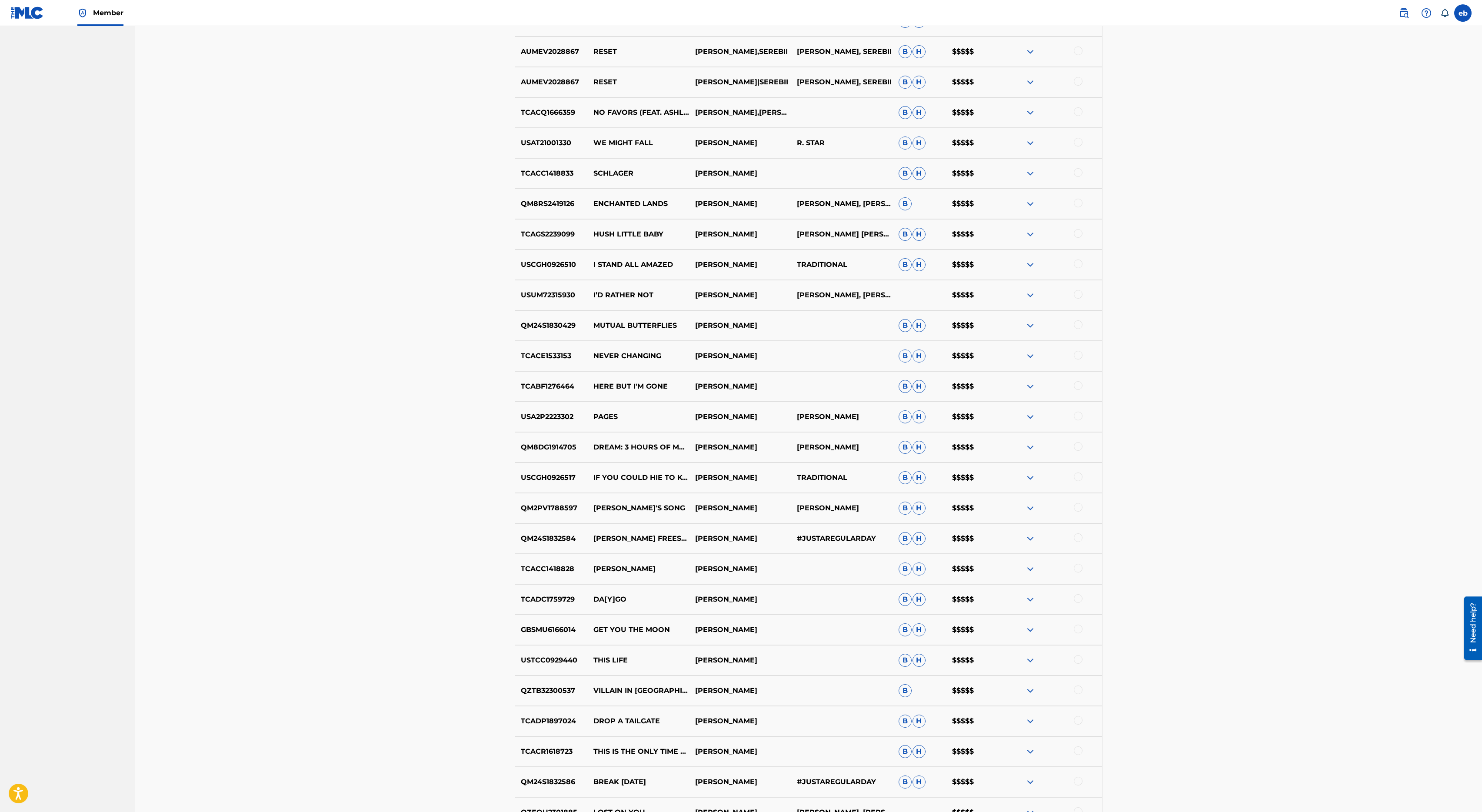
scroll to position [0, 0]
